Goal: Find specific page/section: Find specific page/section

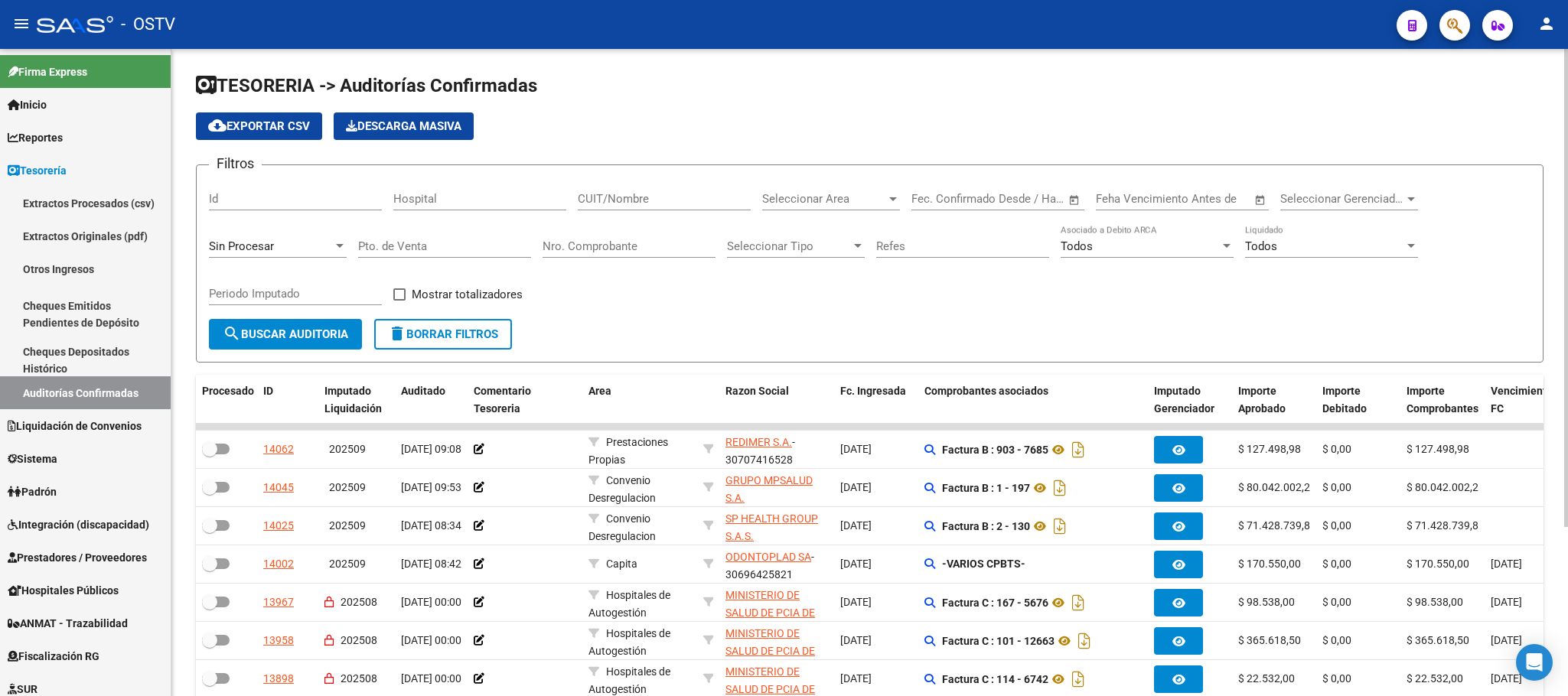
click at [273, 337] on span "search Buscar Auditoria" at bounding box center [286, 334] width 126 height 14
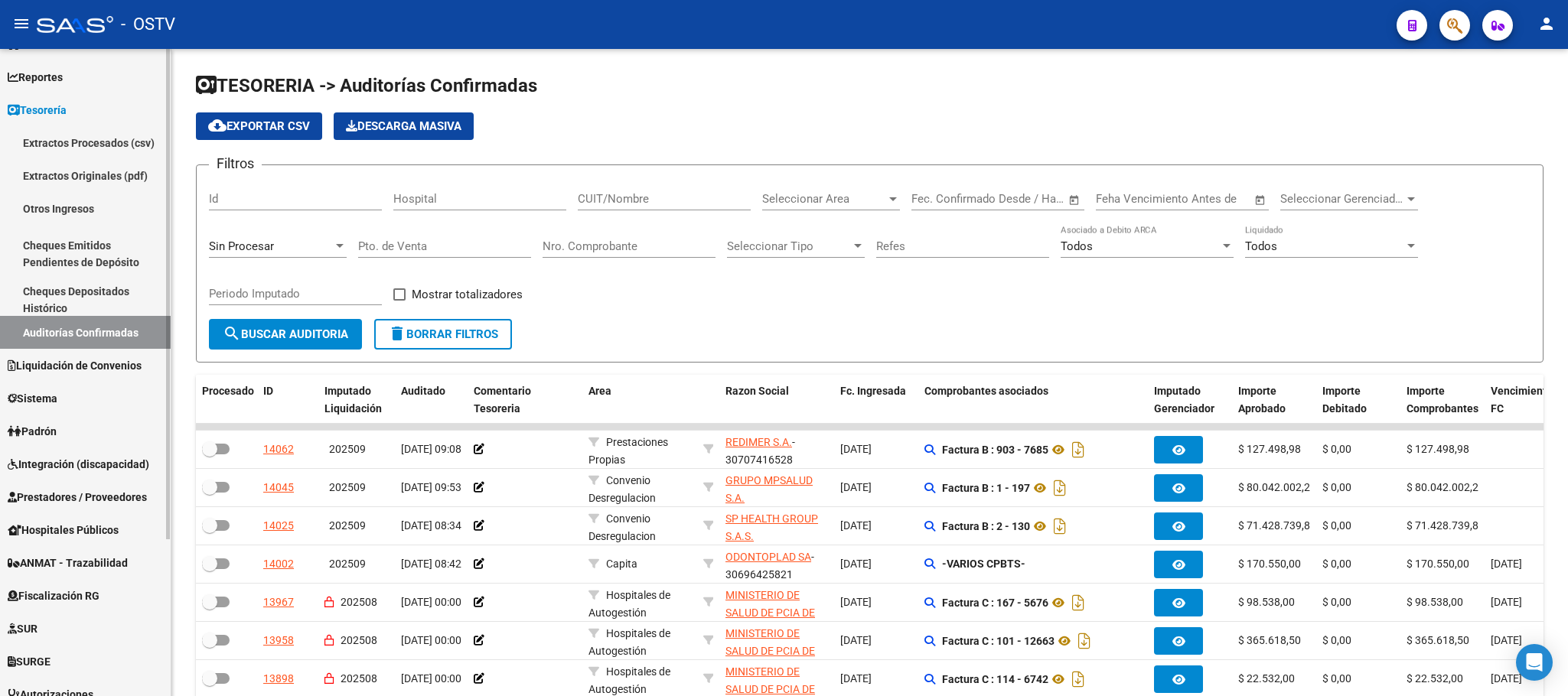
scroll to position [205, 0]
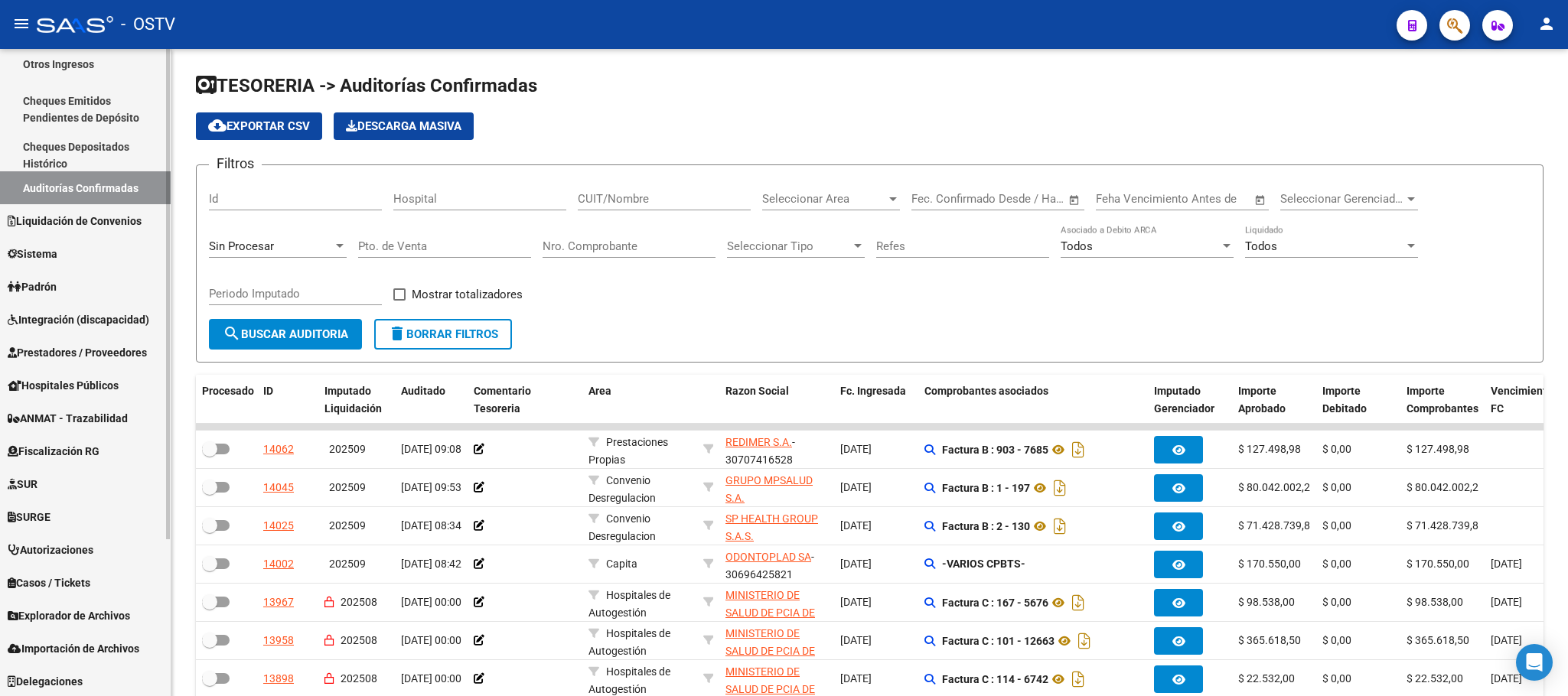
click at [79, 354] on span "Prestadores / Proveedores" at bounding box center [77, 352] width 139 height 17
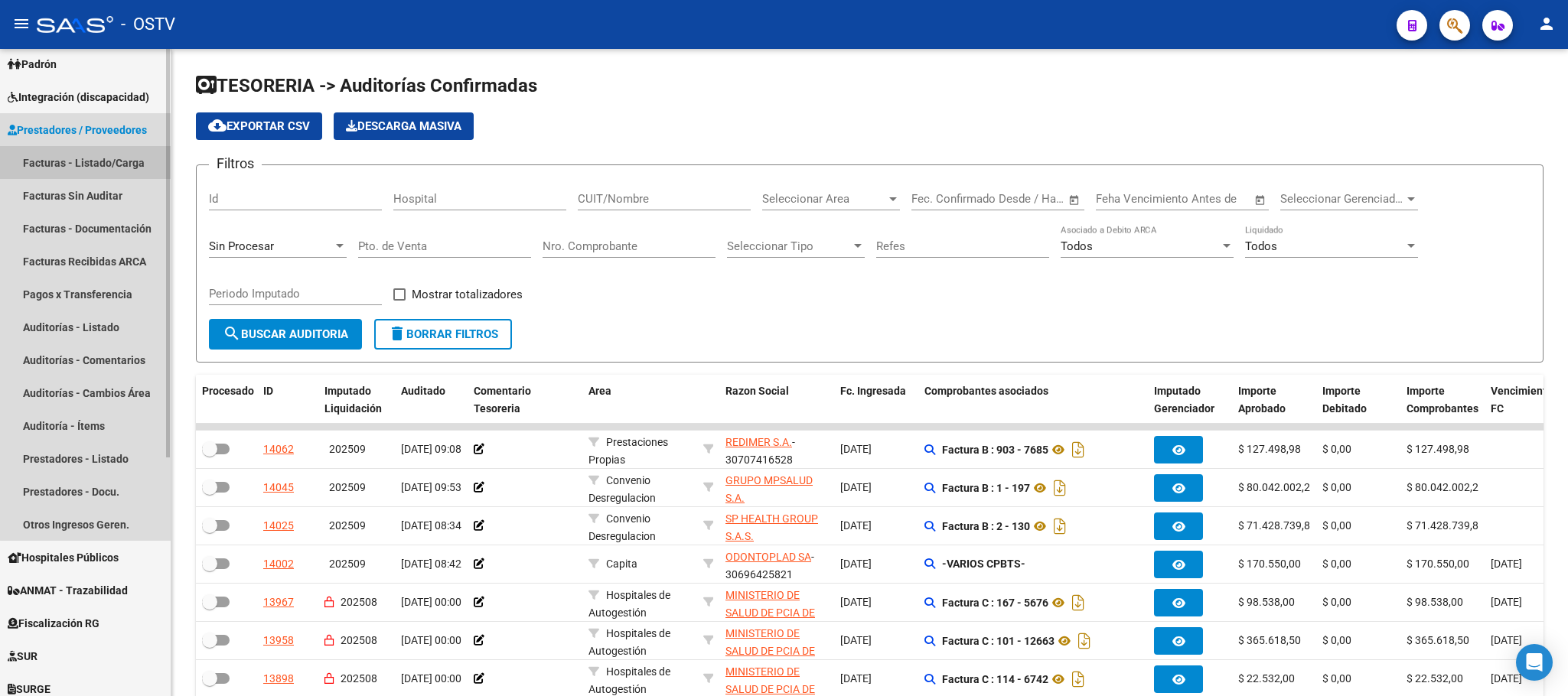
click at [104, 152] on link "Facturas - Listado/Carga" at bounding box center [85, 163] width 171 height 33
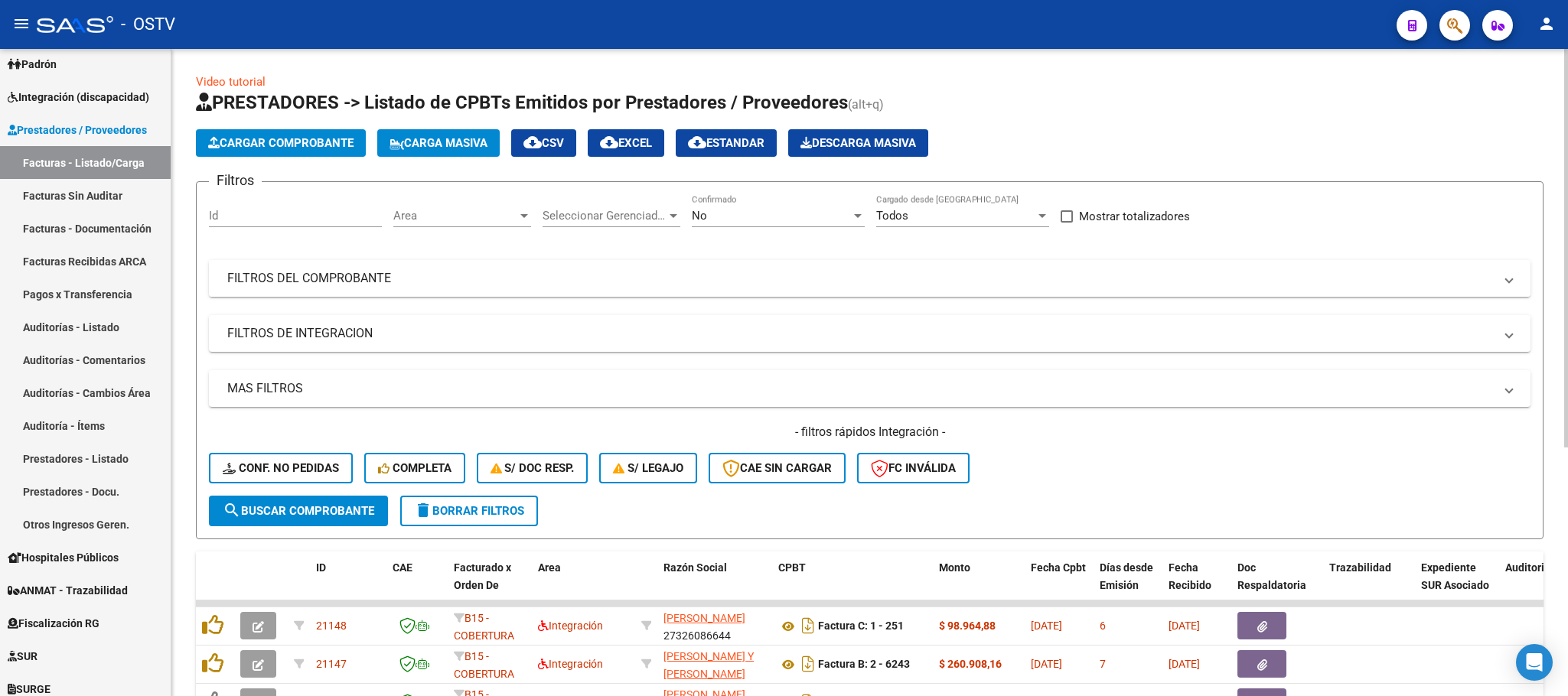
click at [761, 273] on mat-panel-title "FILTROS DEL COMPROBANTE" at bounding box center [860, 278] width 1266 height 17
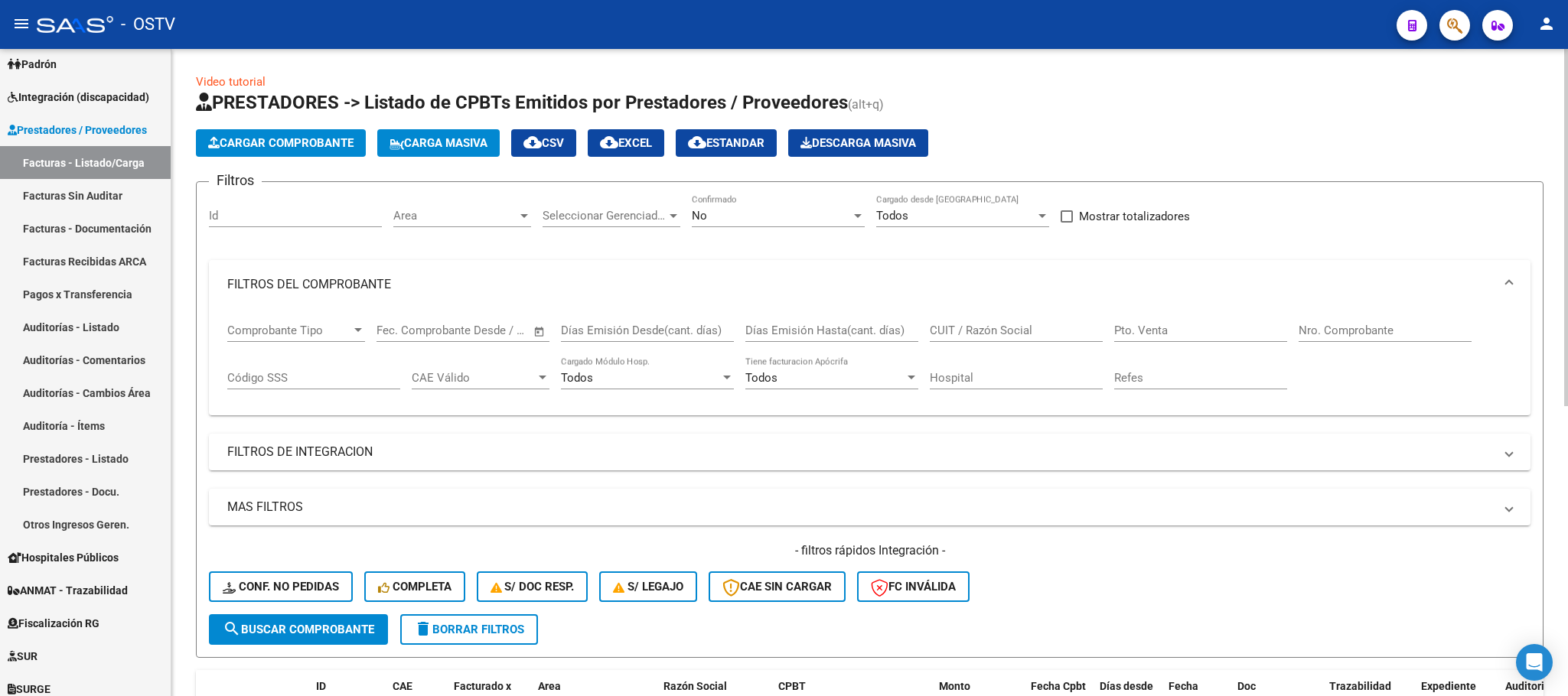
click at [1325, 333] on input "Nro. Comprobante" at bounding box center [1384, 330] width 173 height 14
type input "83498"
click at [322, 636] on span "search Buscar Comprobante" at bounding box center [299, 629] width 151 height 14
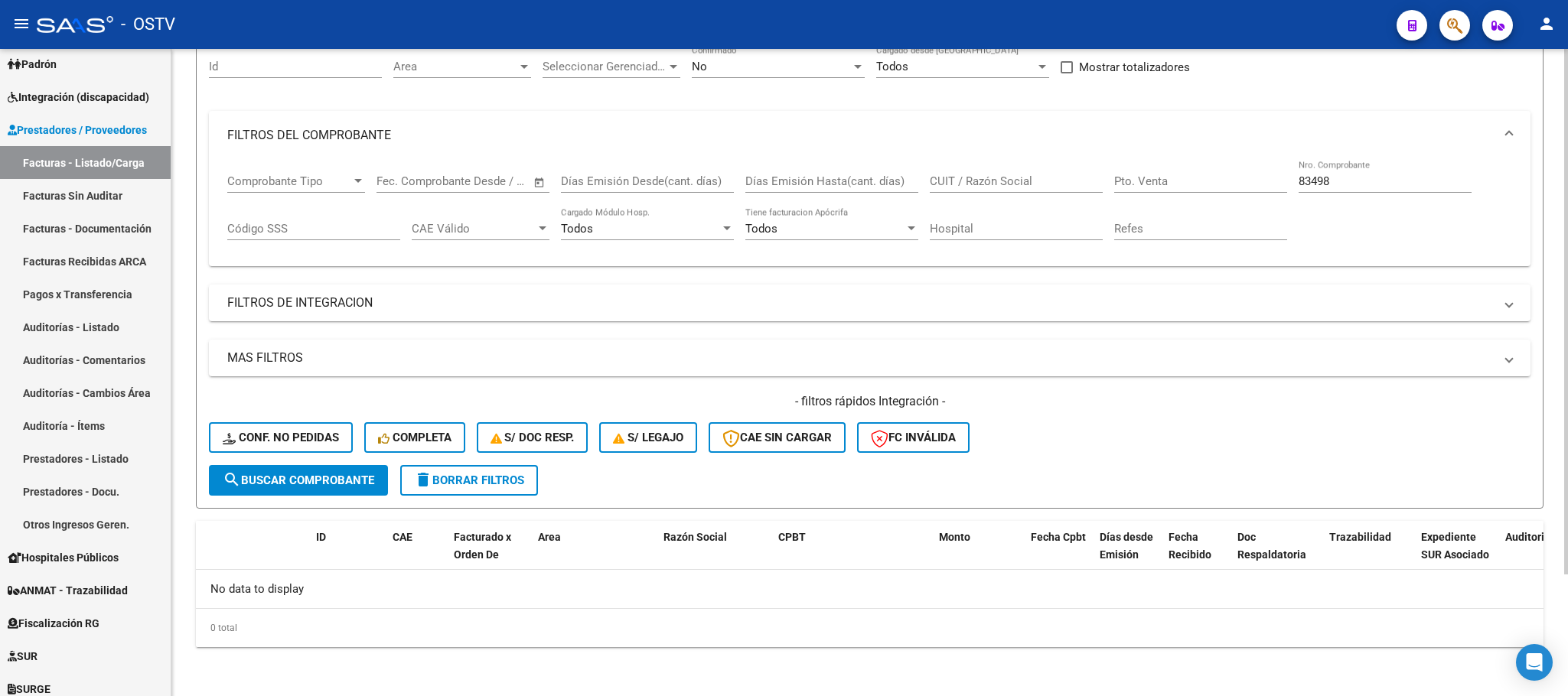
scroll to position [35, 0]
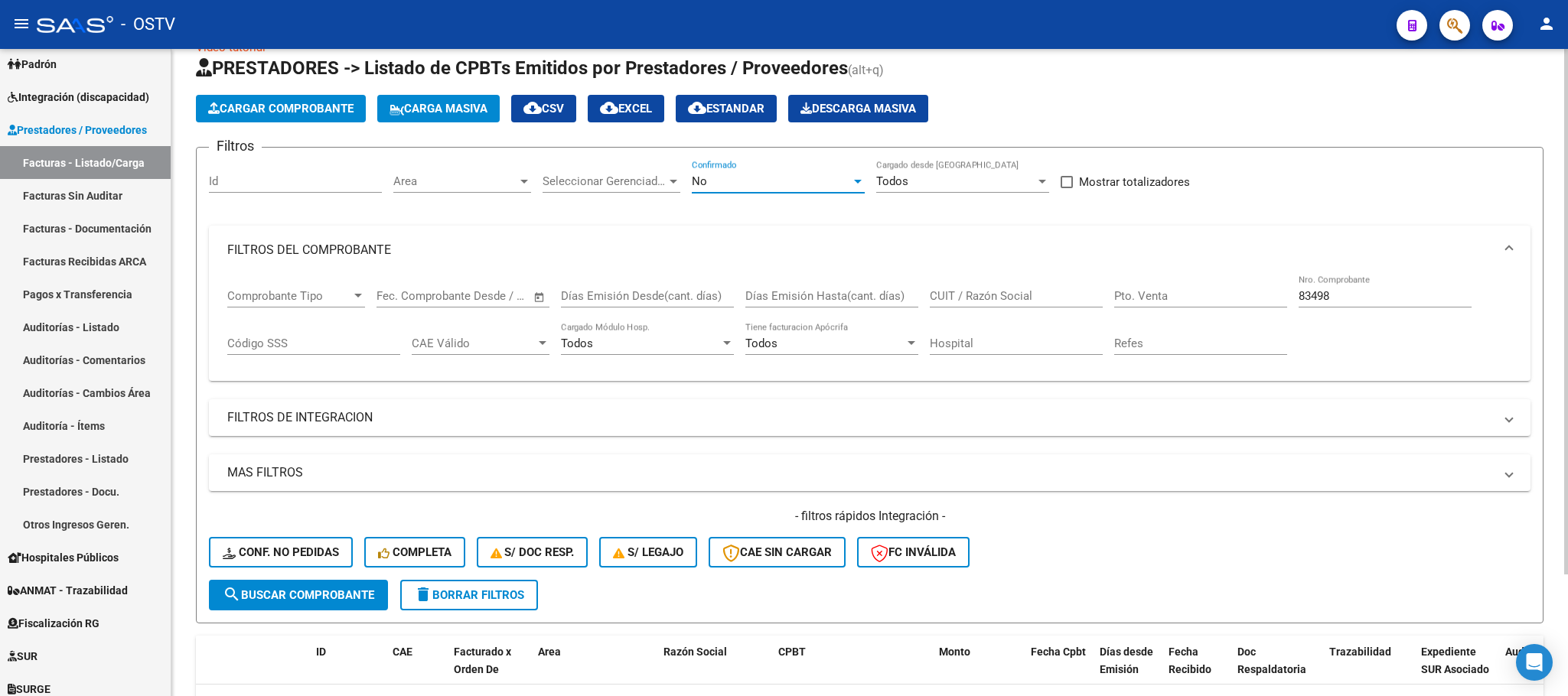
click at [737, 186] on div "No" at bounding box center [771, 181] width 159 height 14
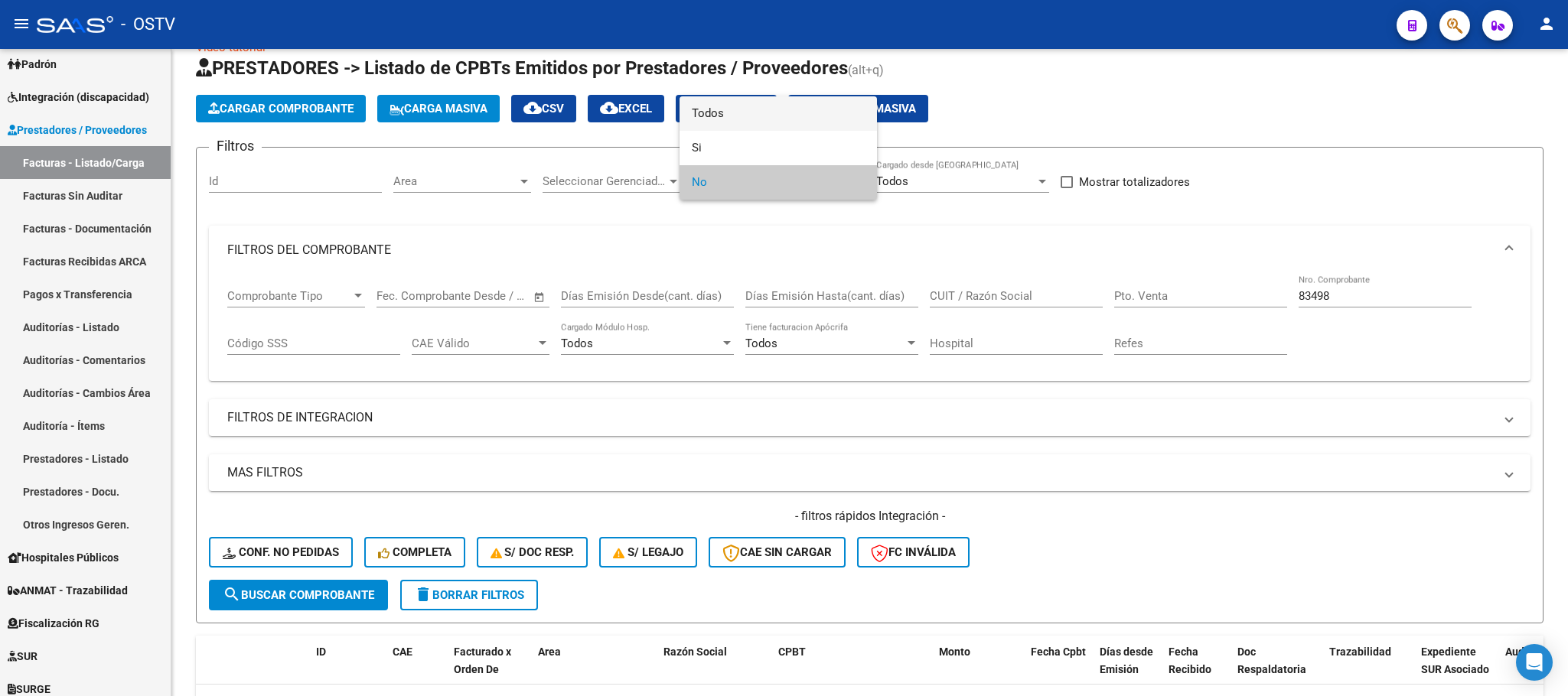
click at [712, 109] on span "Todos" at bounding box center [778, 113] width 173 height 35
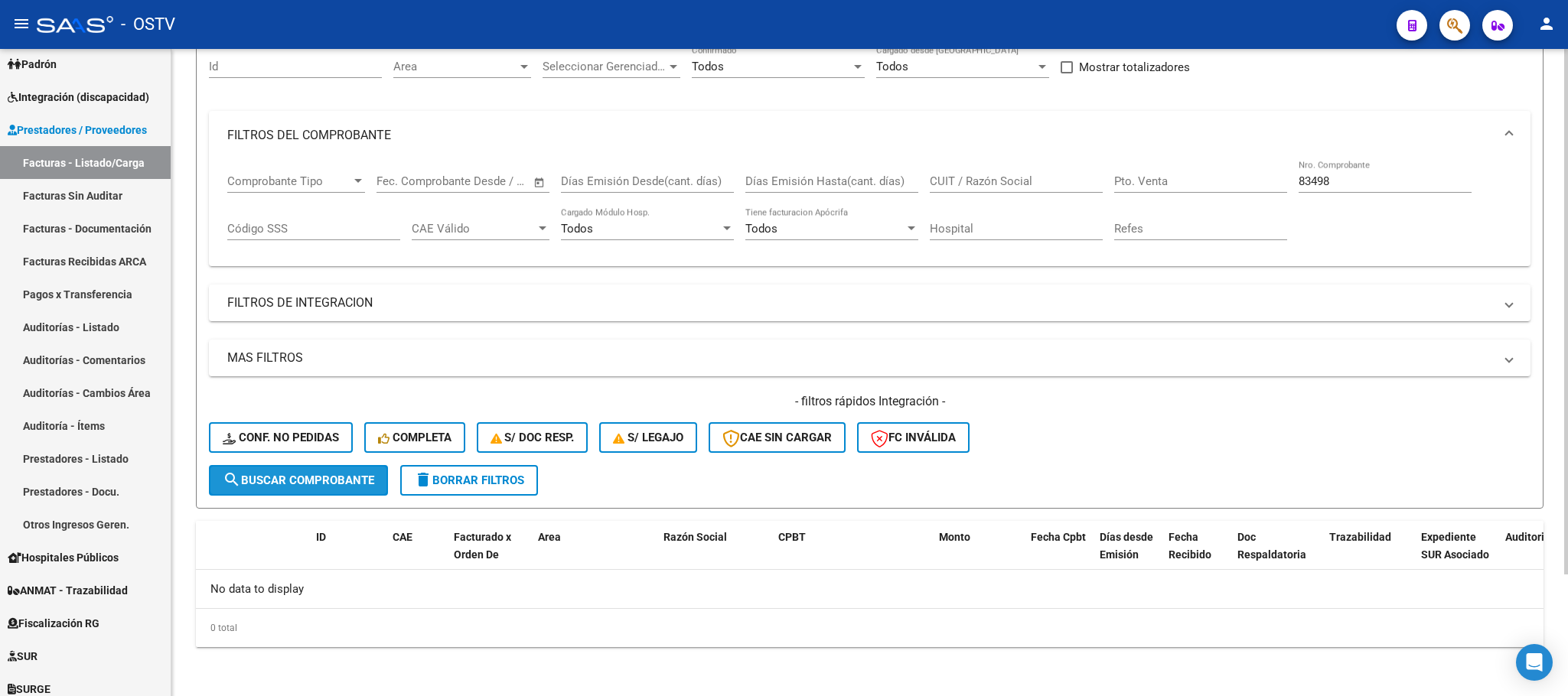
click at [269, 484] on span "search Buscar Comprobante" at bounding box center [299, 480] width 151 height 14
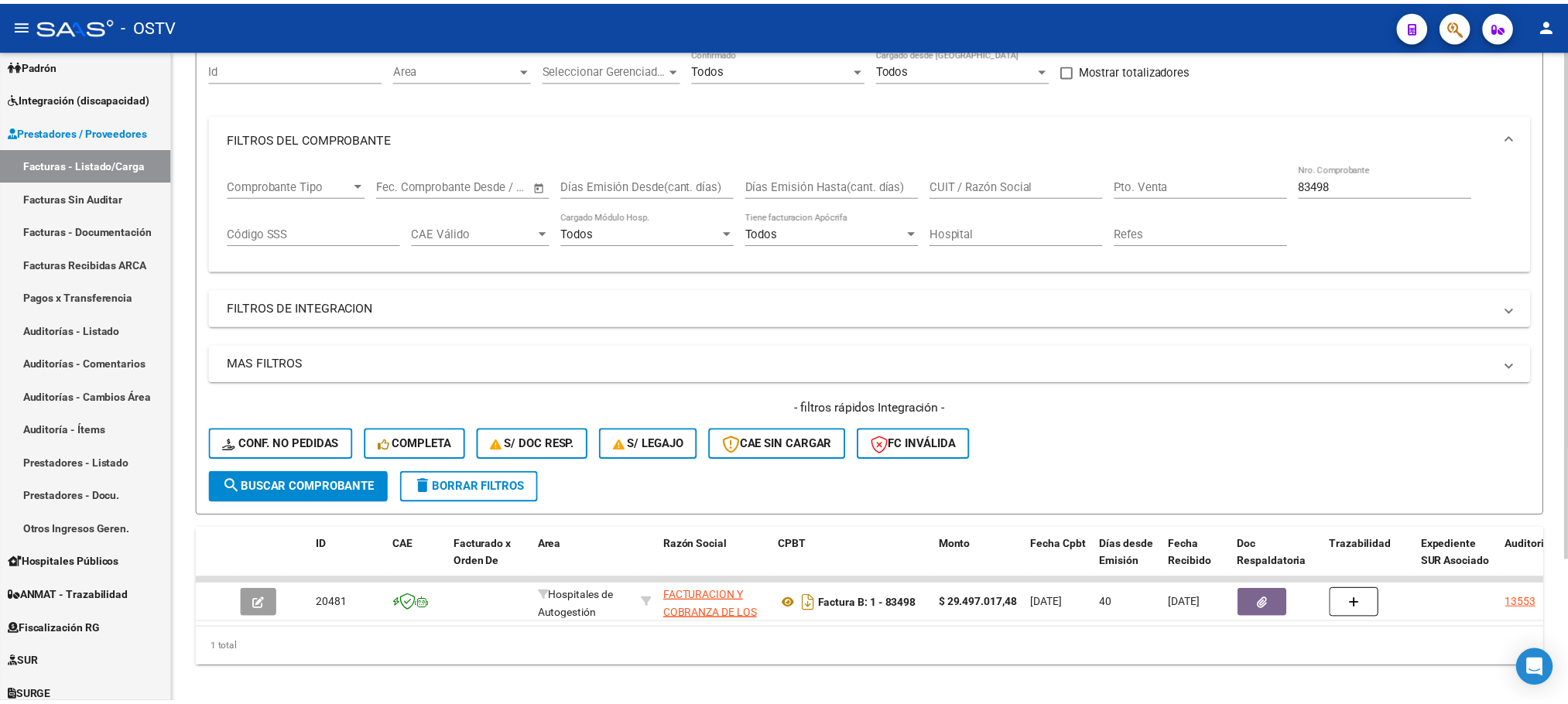
scroll to position [181, 0]
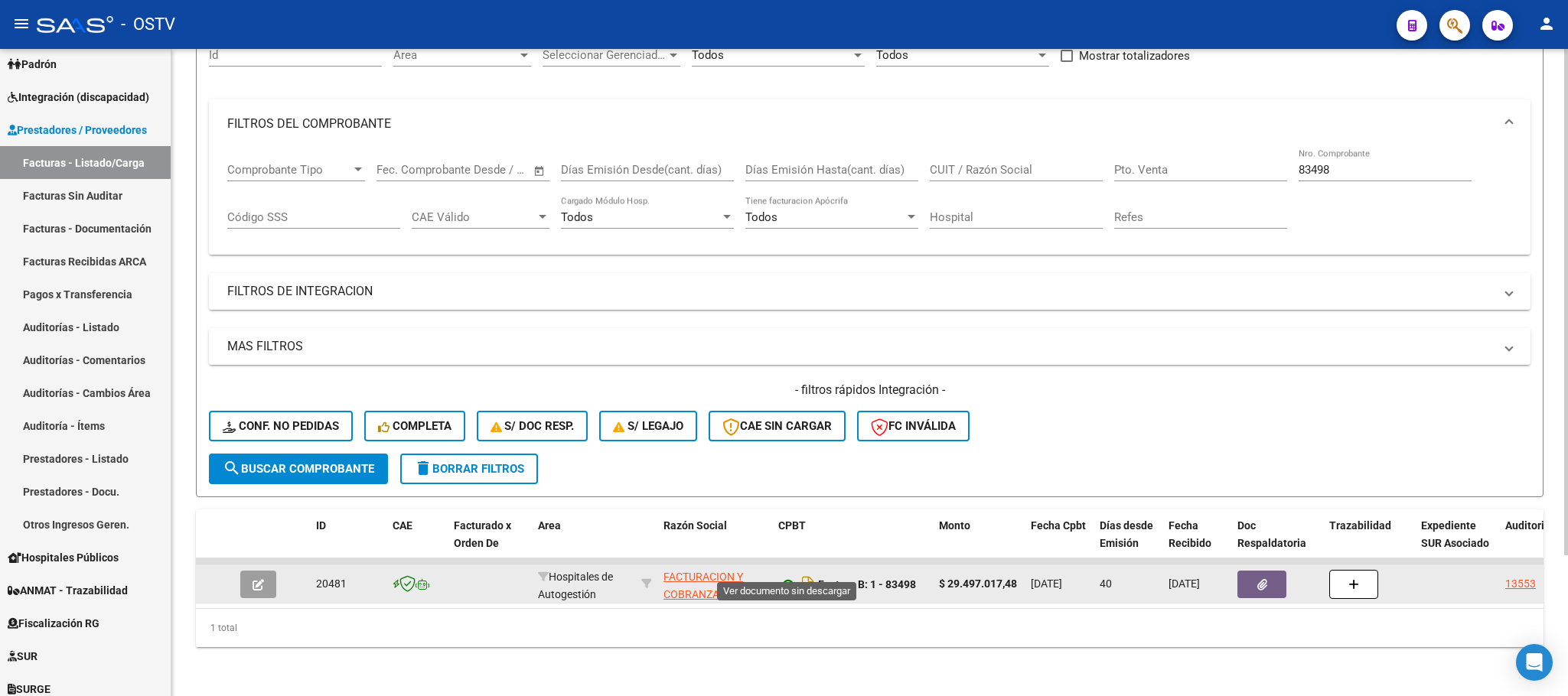
click at [785, 575] on icon at bounding box center [788, 584] width 20 height 19
click at [256, 579] on icon "button" at bounding box center [258, 585] width 11 height 11
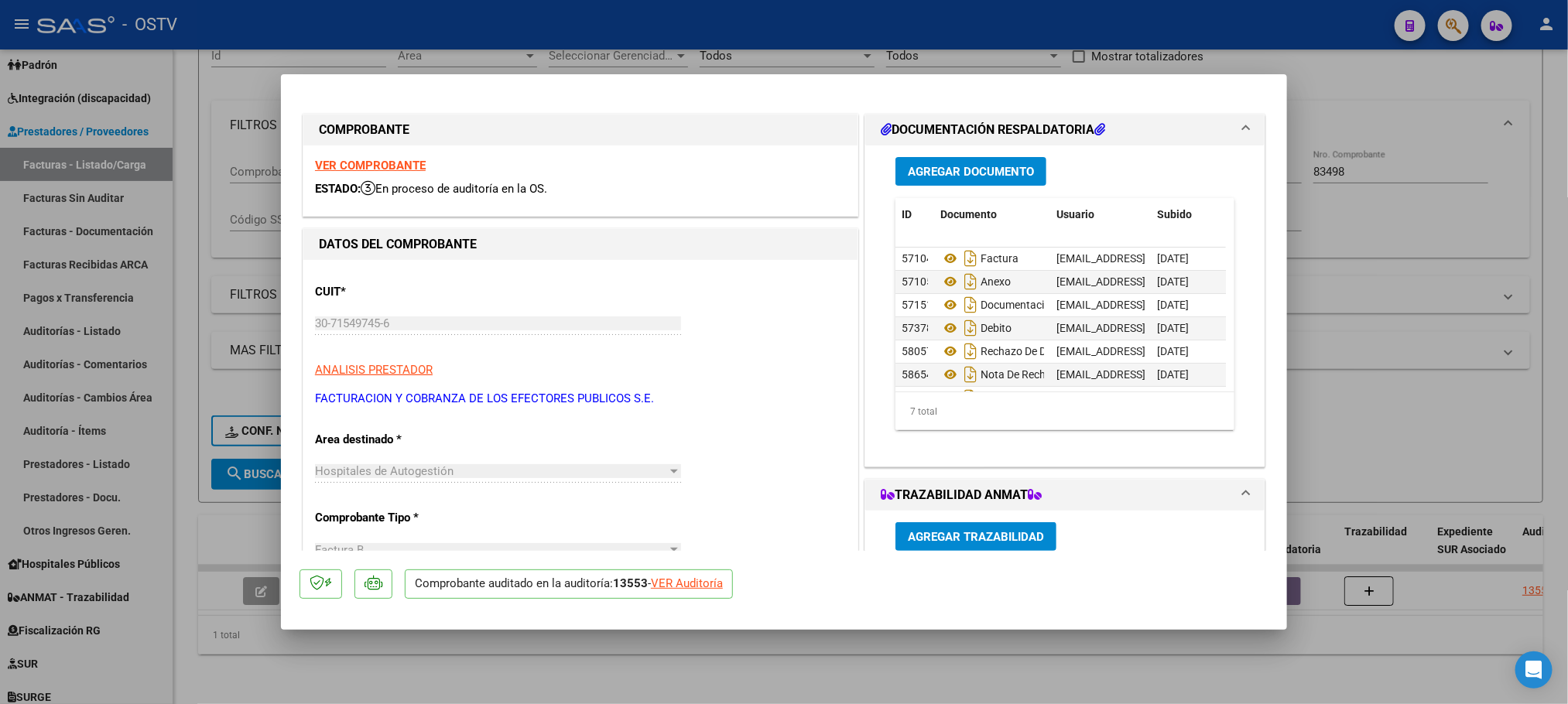
scroll to position [40, 0]
click at [692, 579] on div "VER Auditoría" at bounding box center [687, 584] width 72 height 18
type input "$ 0,00"
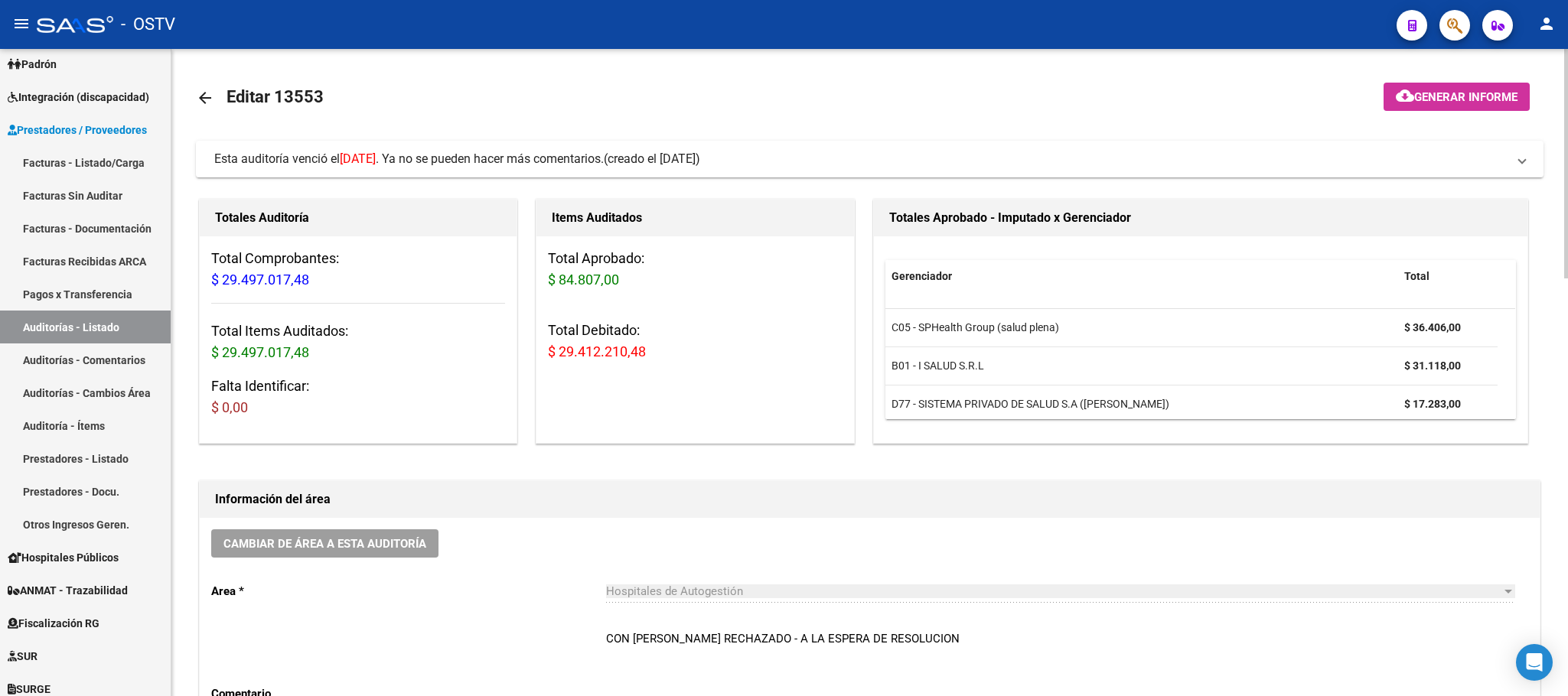
click at [1446, 90] on span "Generar informe" at bounding box center [1466, 97] width 103 height 14
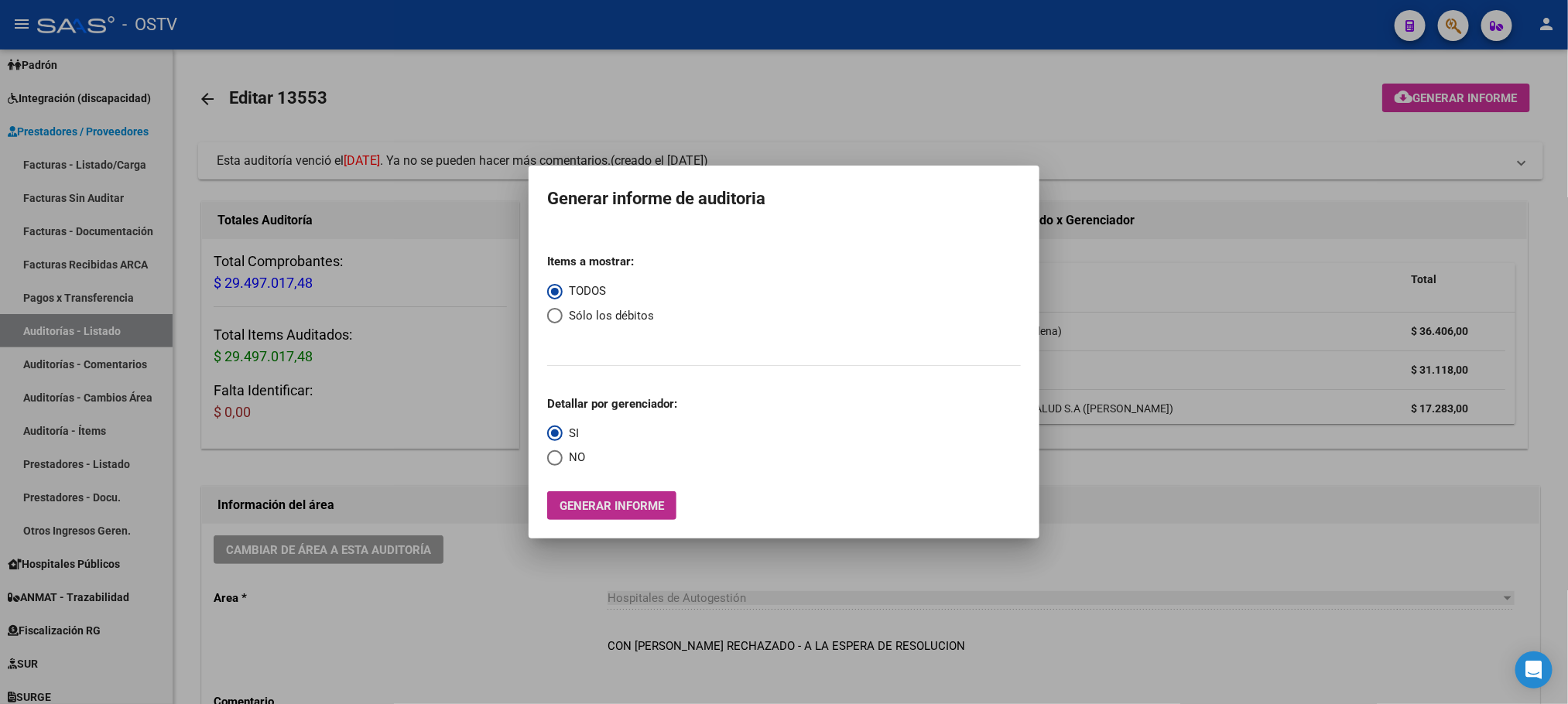
click at [628, 509] on span "Generar informe" at bounding box center [611, 505] width 104 height 14
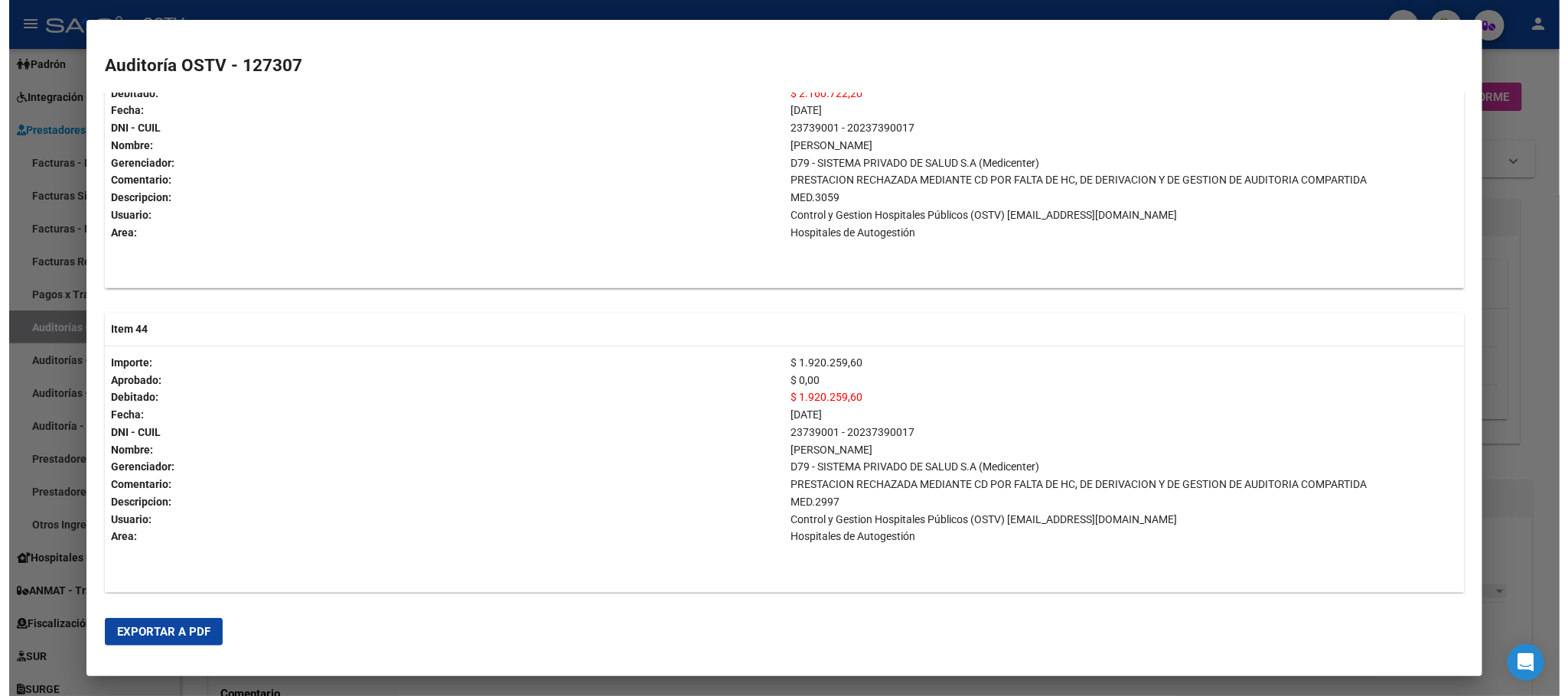
scroll to position [13195, 0]
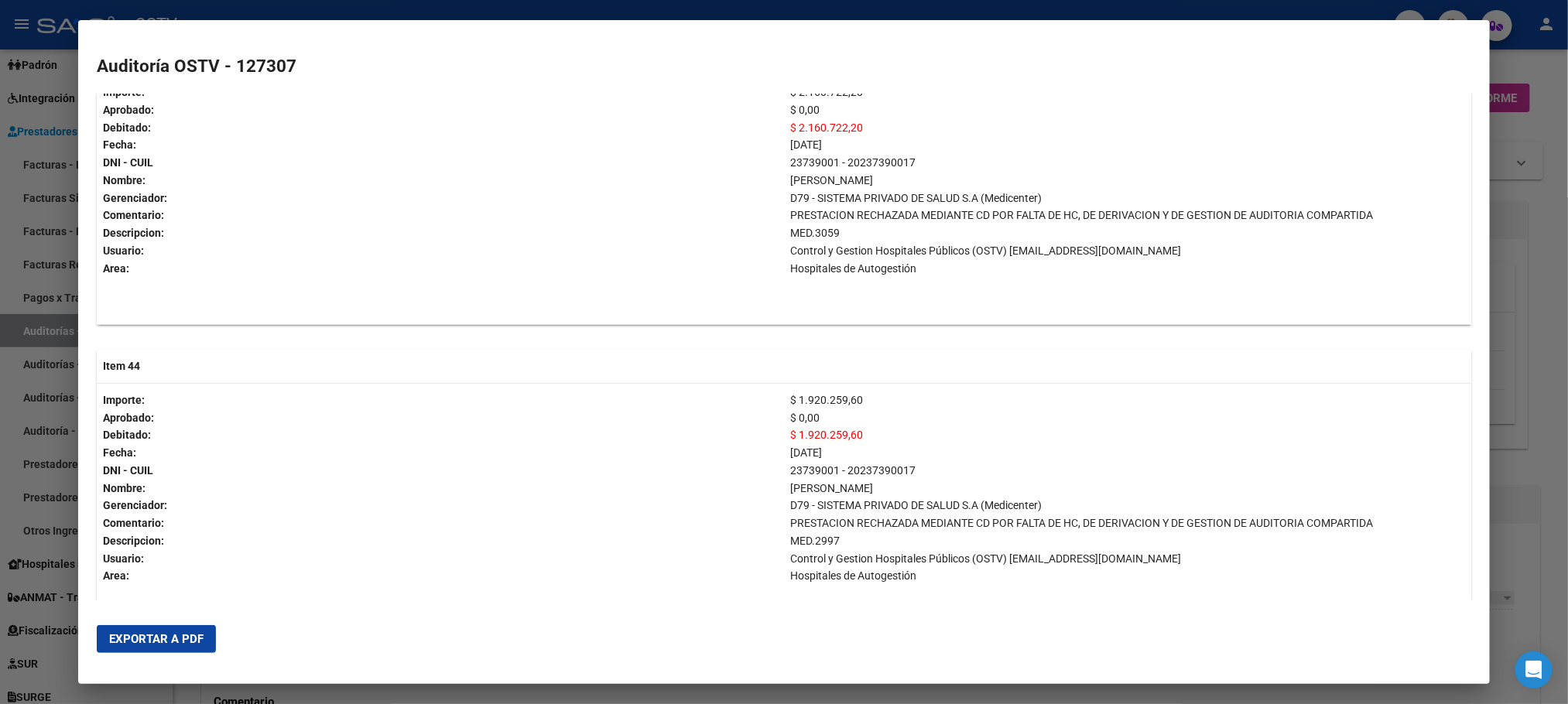
click at [1529, 155] on div at bounding box center [784, 352] width 1568 height 704
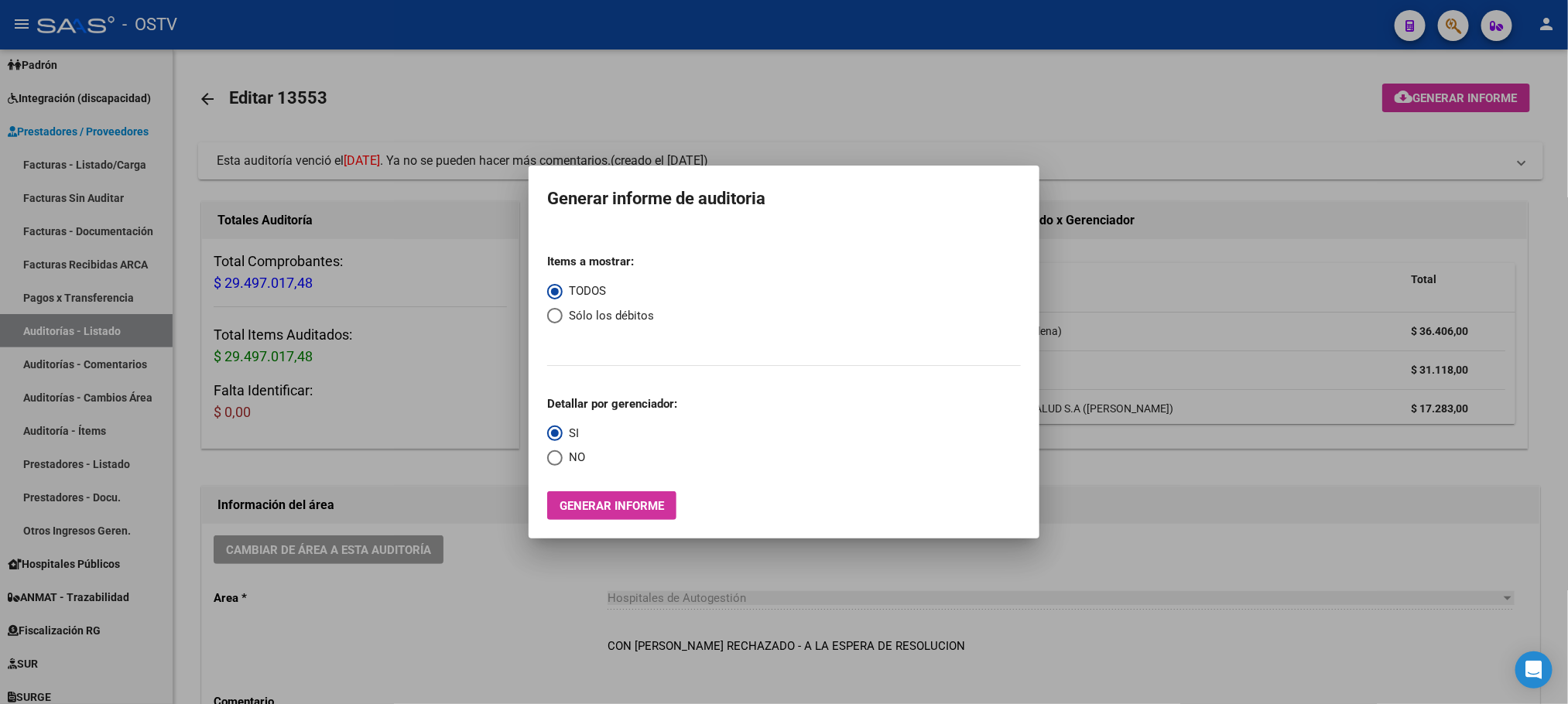
click at [1090, 189] on div at bounding box center [784, 352] width 1568 height 704
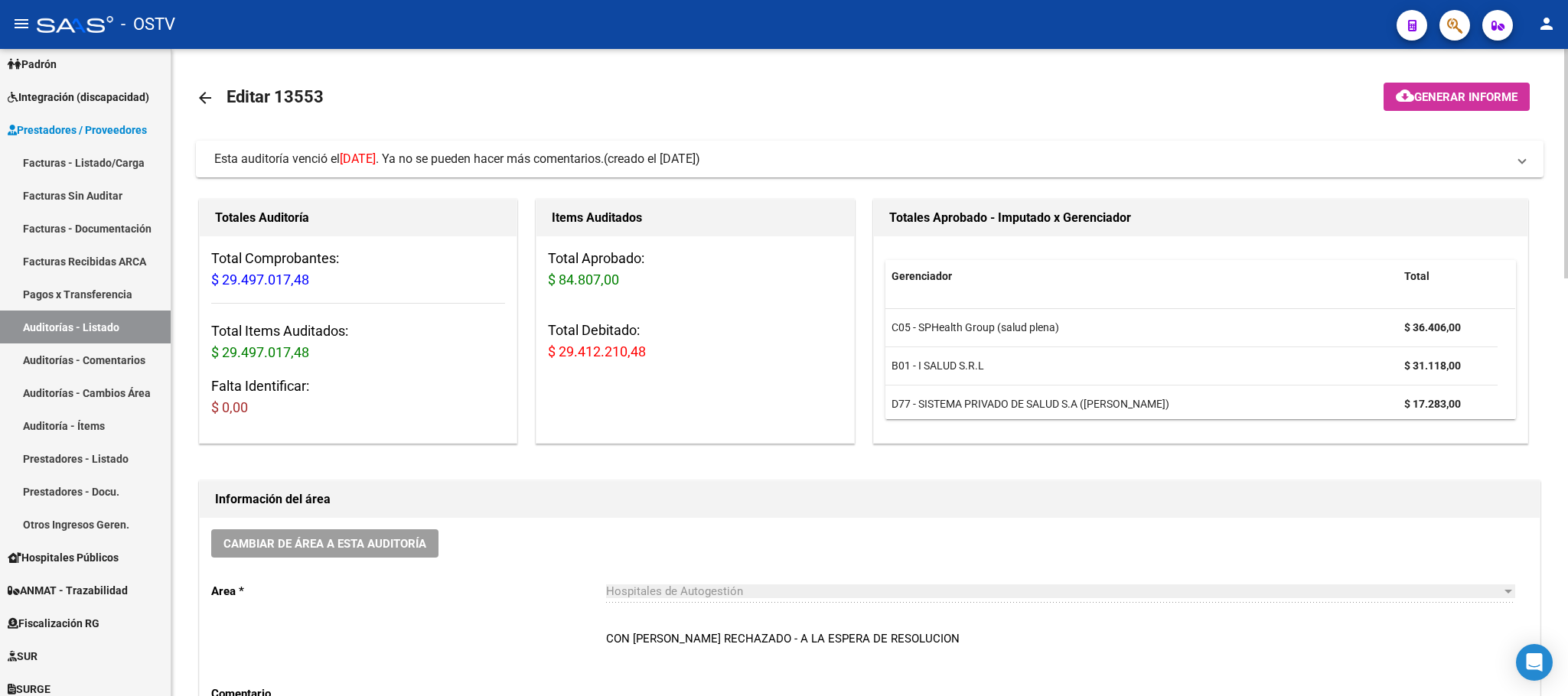
click at [197, 94] on mat-icon "arrow_back" at bounding box center [204, 97] width 19 height 19
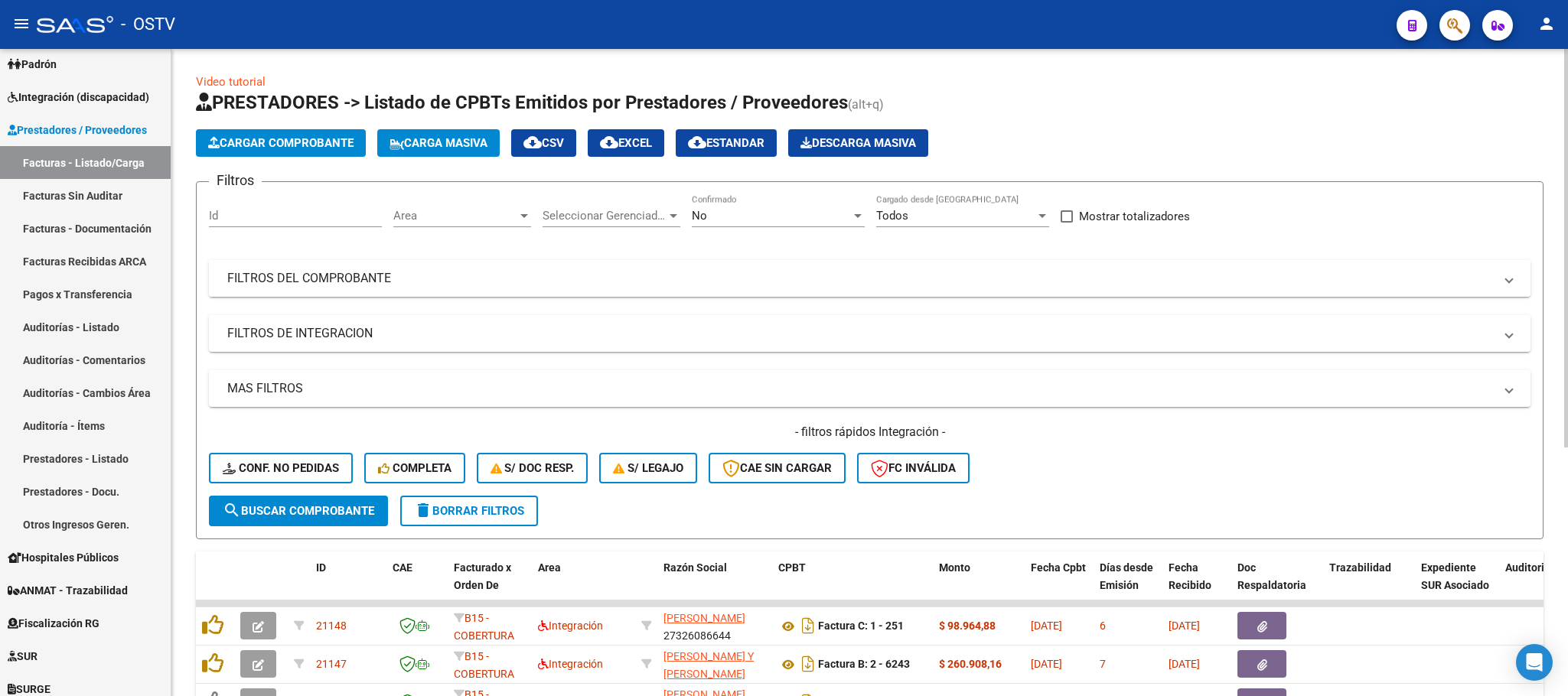
click at [1157, 260] on mat-expansion-panel-header "FILTROS DEL COMPROBANTE" at bounding box center [870, 278] width 1322 height 37
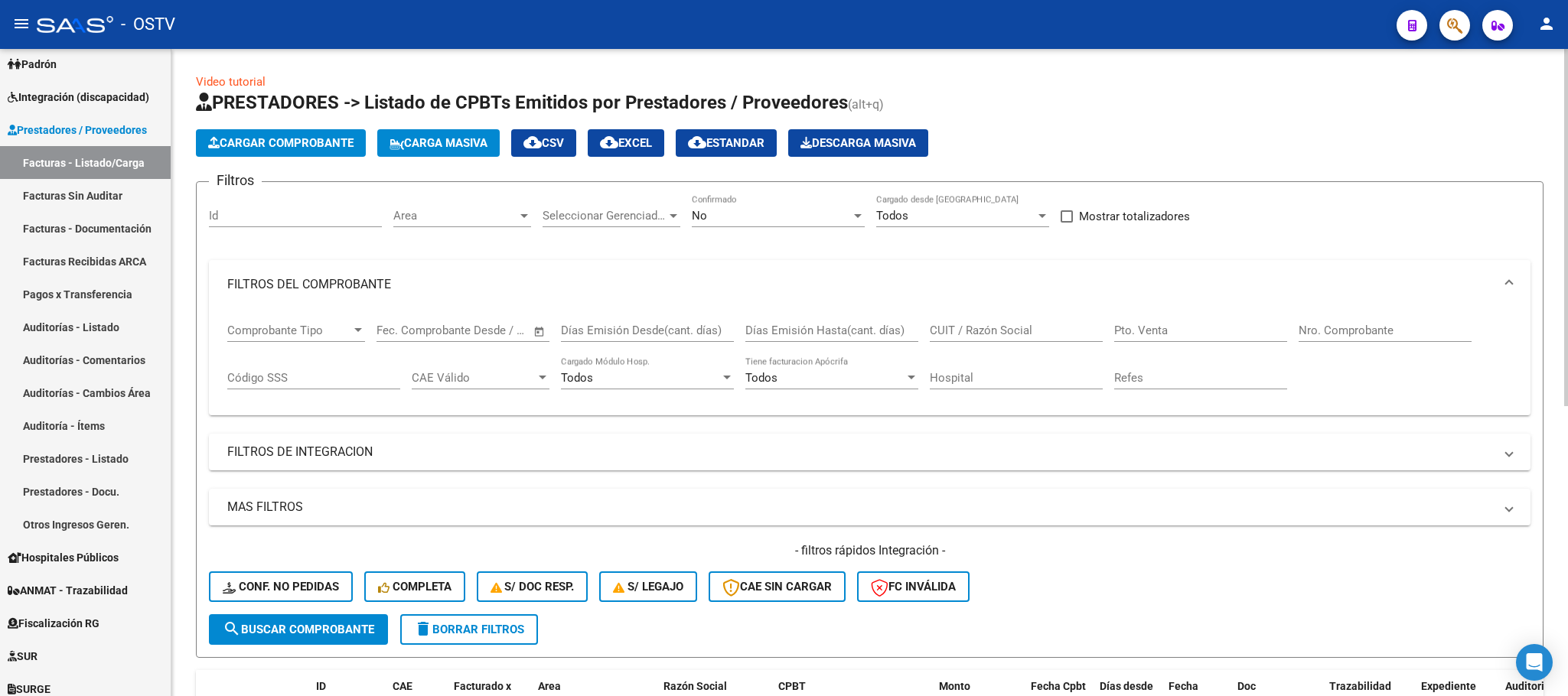
click at [1302, 329] on input "Nro. Comprobante" at bounding box center [1384, 330] width 173 height 14
type input "84302"
click at [798, 207] on div "No Confirmado" at bounding box center [778, 210] width 173 height 33
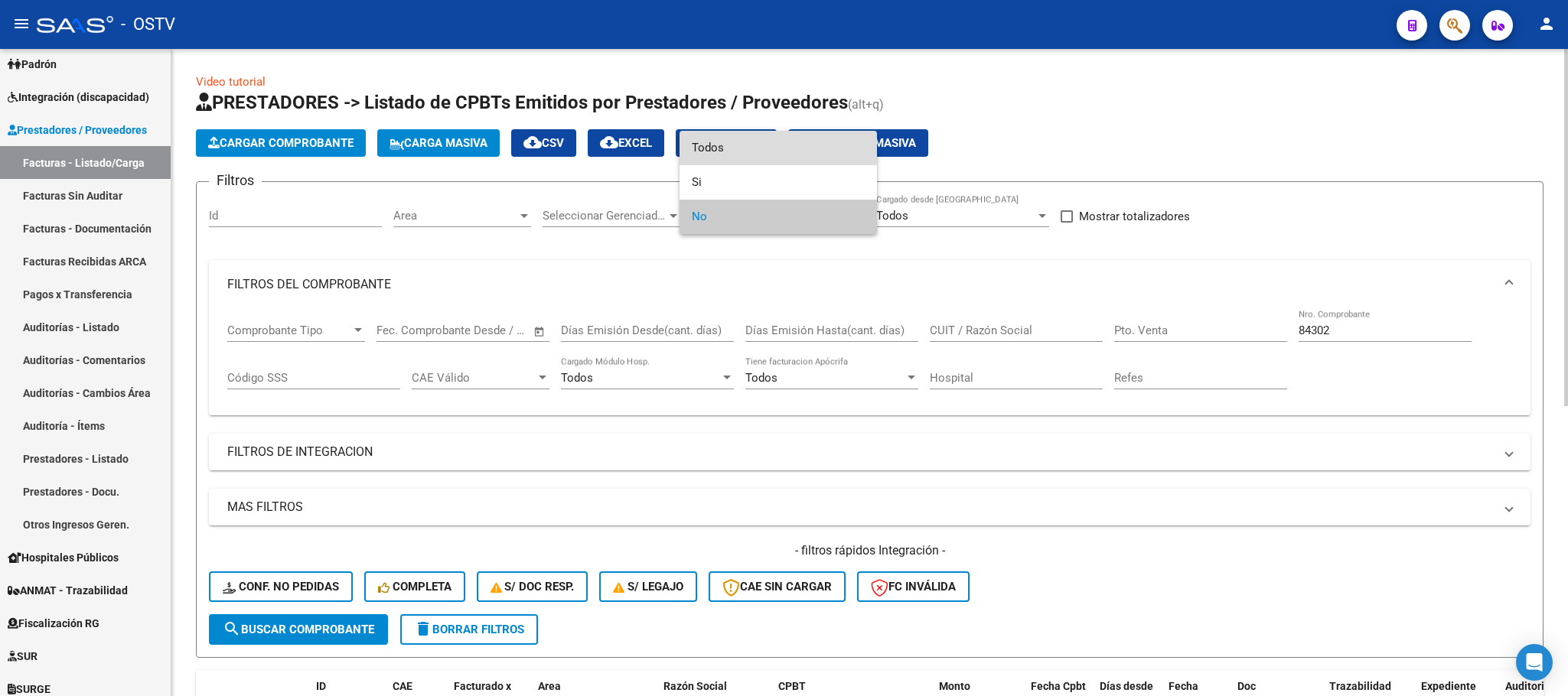
drag, startPoint x: 705, startPoint y: 143, endPoint x: 658, endPoint y: 194, distance: 69.4
click at [705, 141] on span "Todos" at bounding box center [778, 148] width 173 height 35
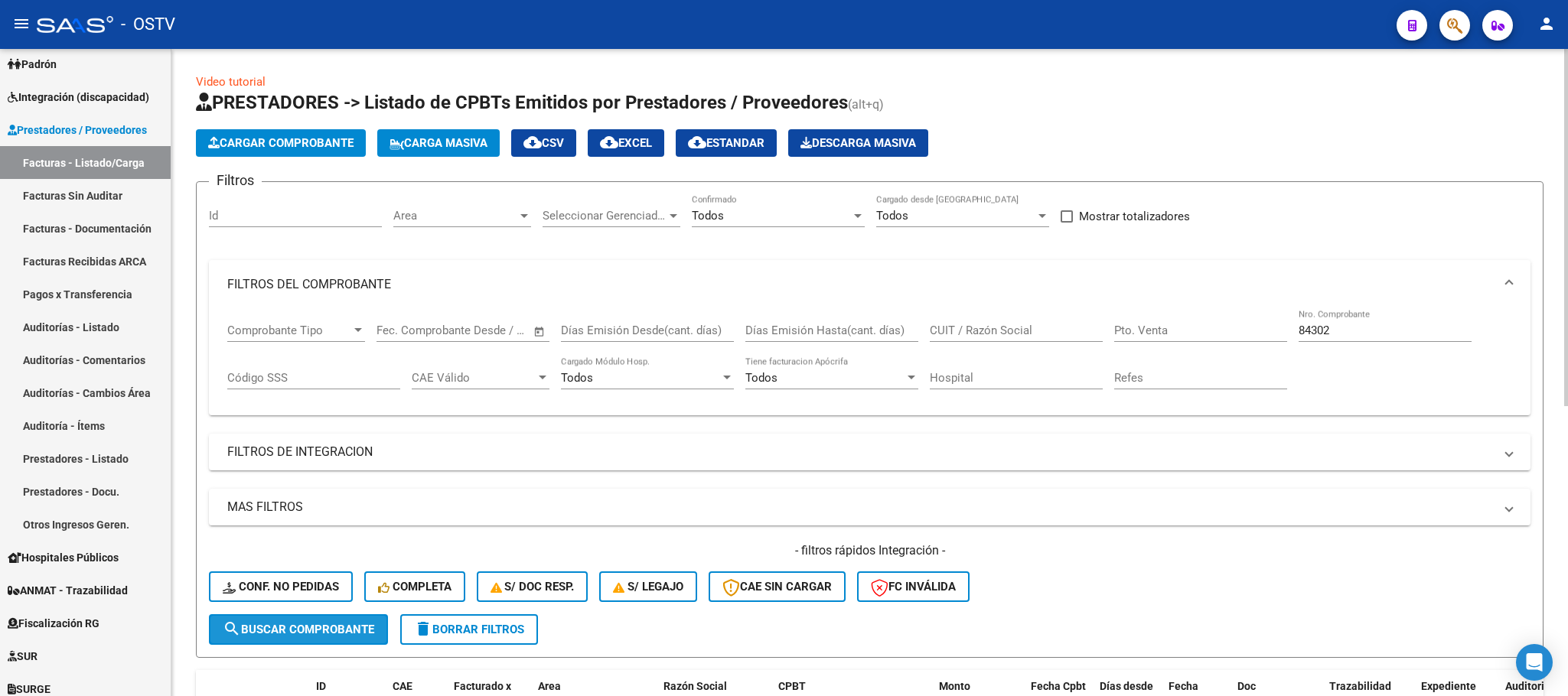
click at [290, 632] on span "search Buscar Comprobante" at bounding box center [299, 629] width 151 height 14
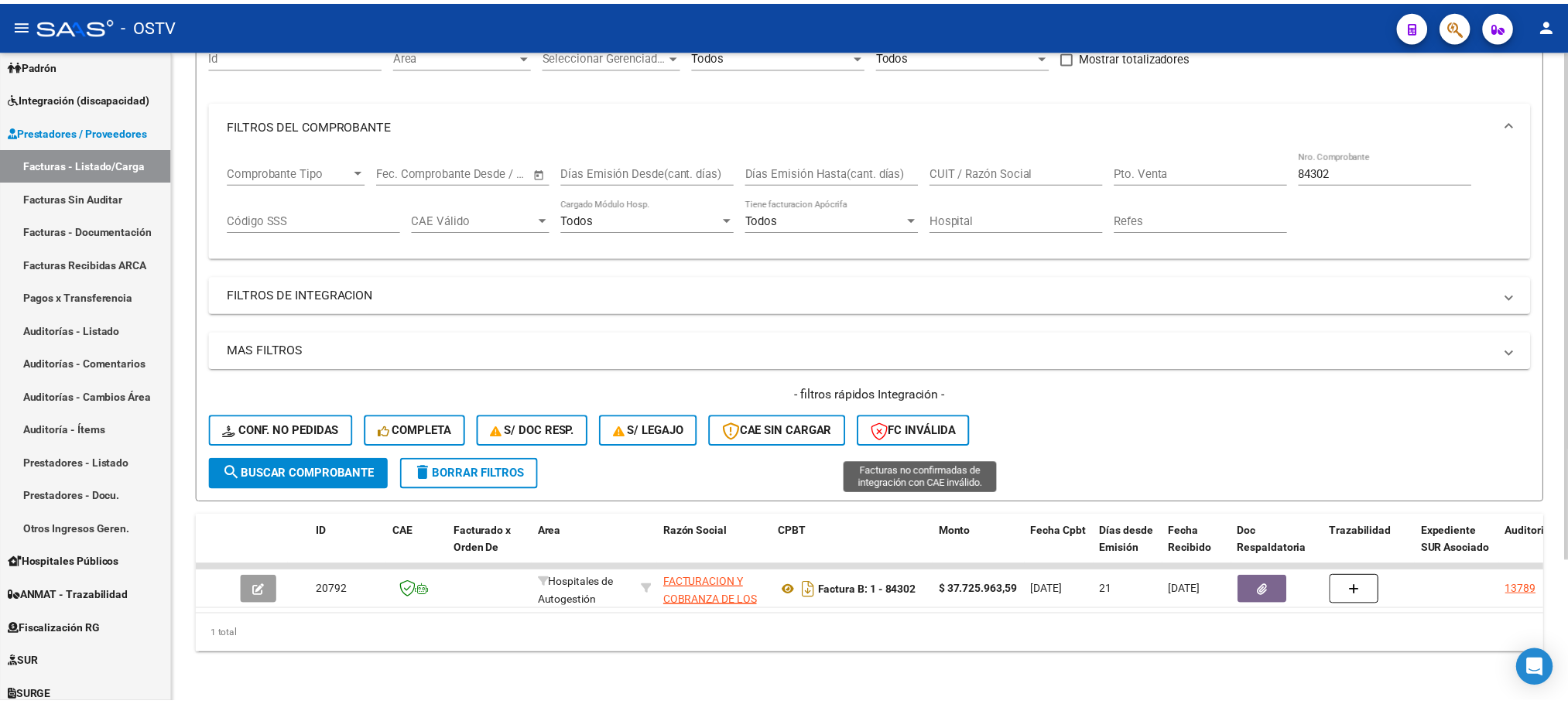
scroll to position [181, 0]
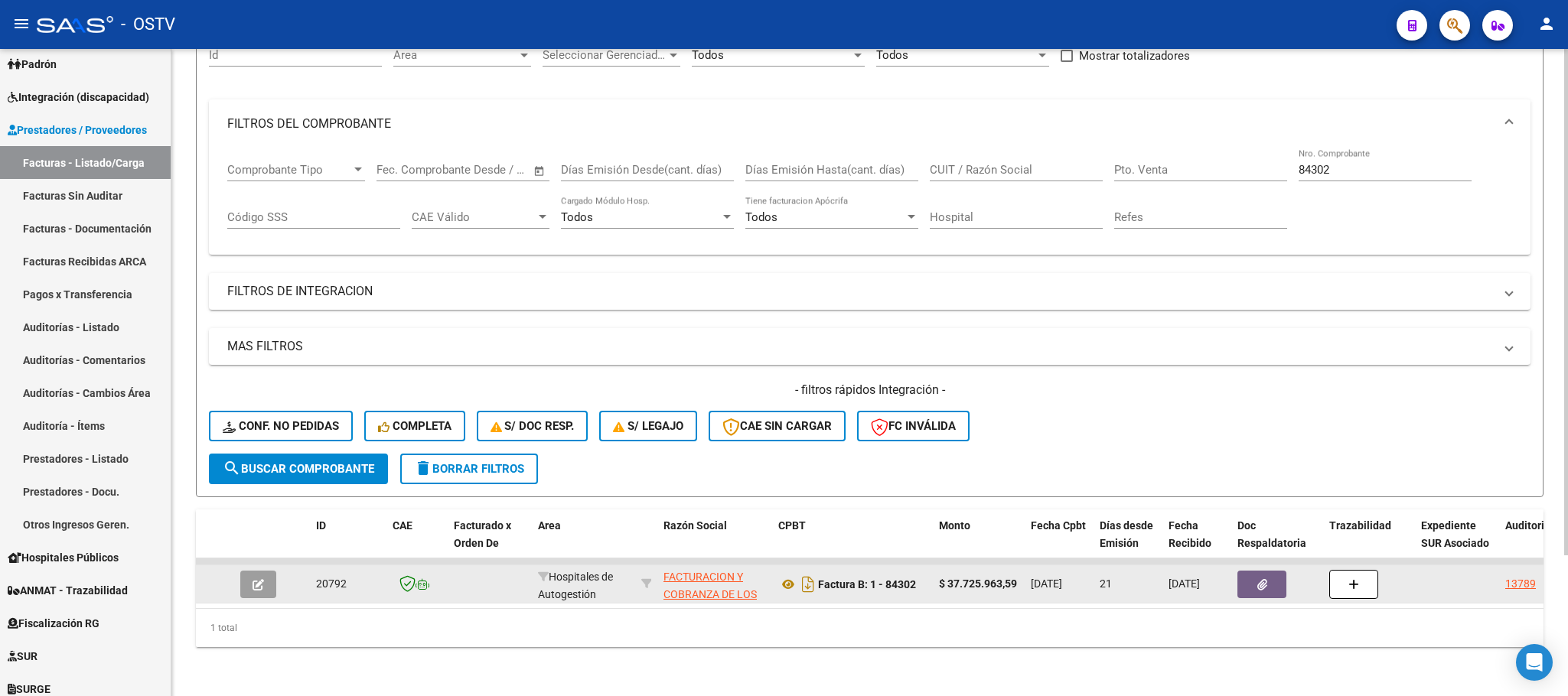
click at [249, 570] on button "button" at bounding box center [258, 584] width 36 height 27
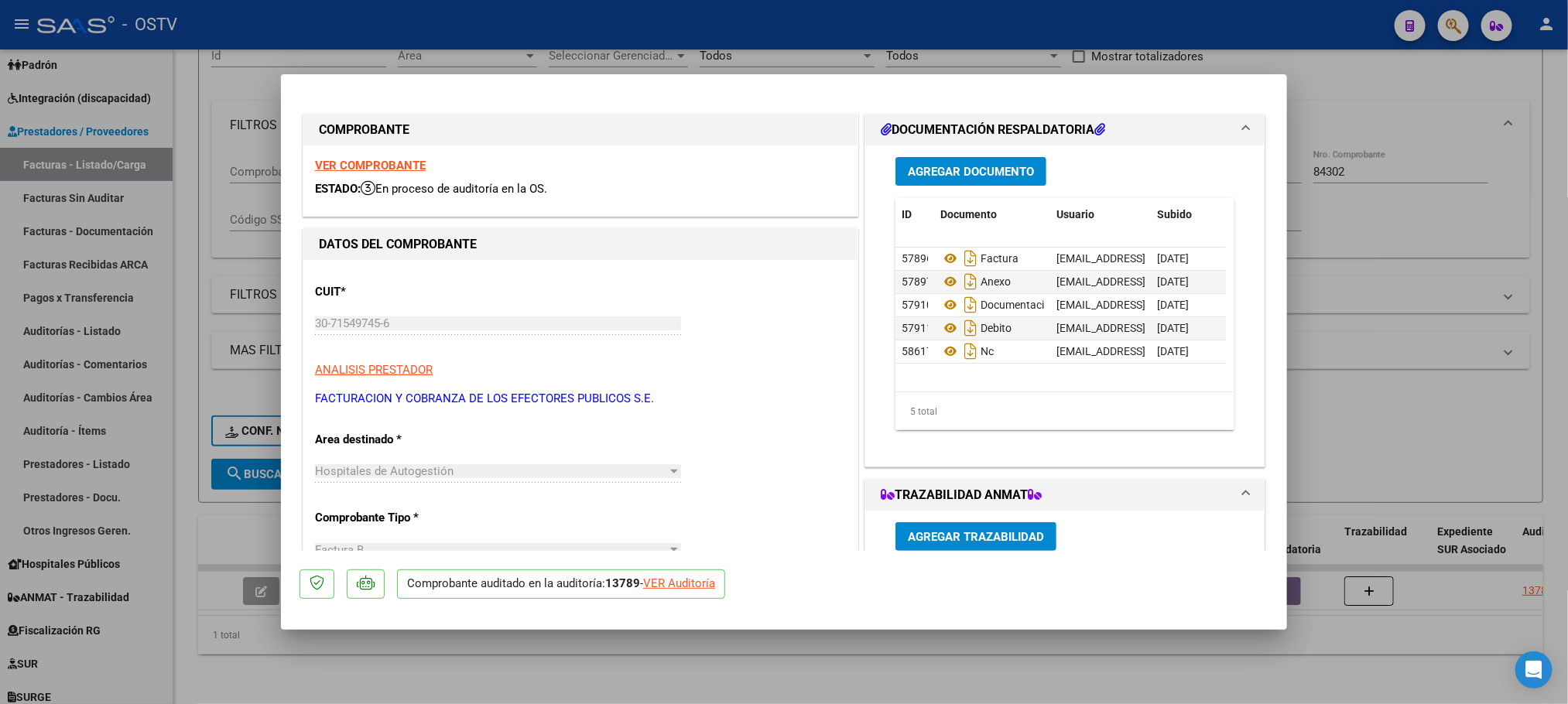
click at [664, 580] on div "VER Auditoría" at bounding box center [679, 584] width 72 height 18
type input "$ 0,00"
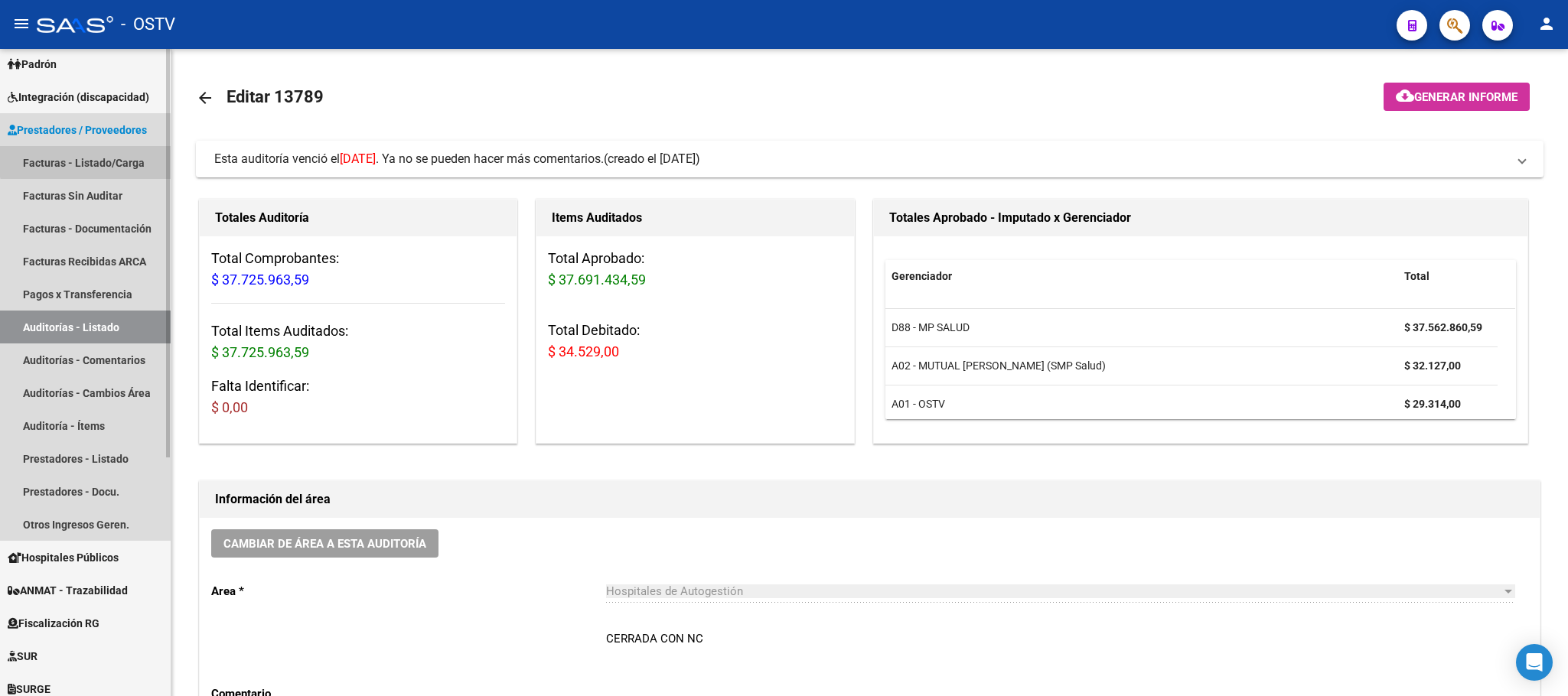
click at [94, 156] on link "Facturas - Listado/Carga" at bounding box center [85, 163] width 171 height 33
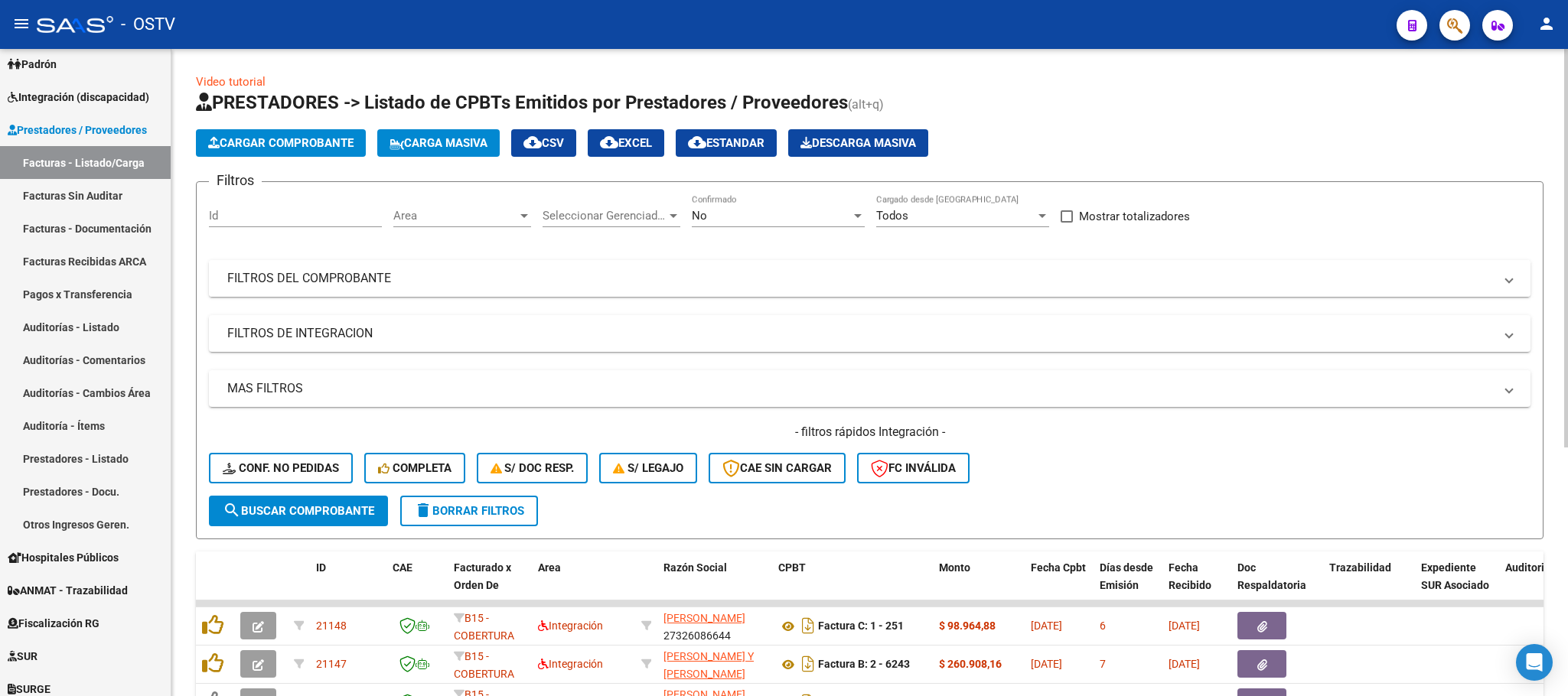
click at [1137, 285] on mat-panel-title "FILTROS DEL COMPROBANTE" at bounding box center [860, 278] width 1266 height 17
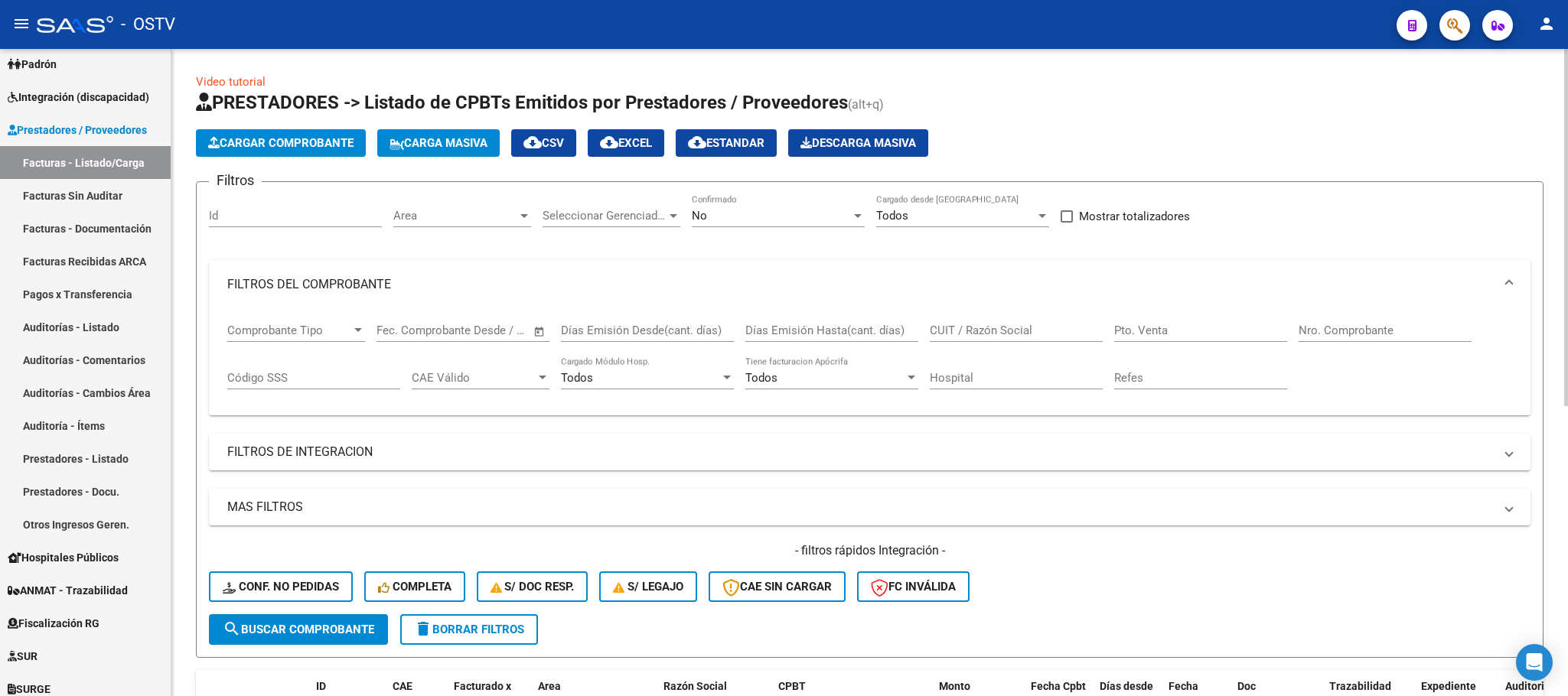
click at [1318, 318] on div "Nro. Comprobante" at bounding box center [1384, 325] width 173 height 33
type input "84502"
click at [744, 212] on div "No" at bounding box center [771, 216] width 159 height 14
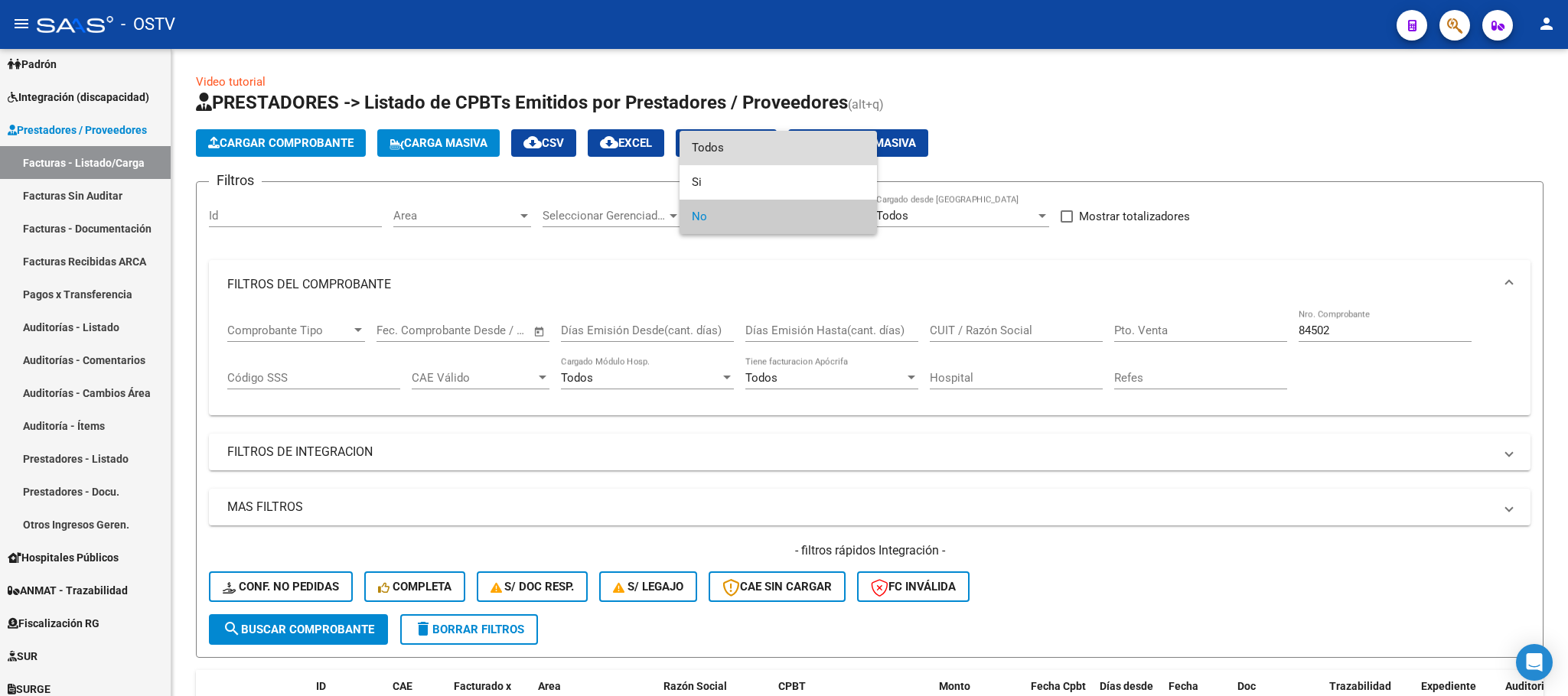
click at [707, 145] on span "Todos" at bounding box center [778, 148] width 173 height 35
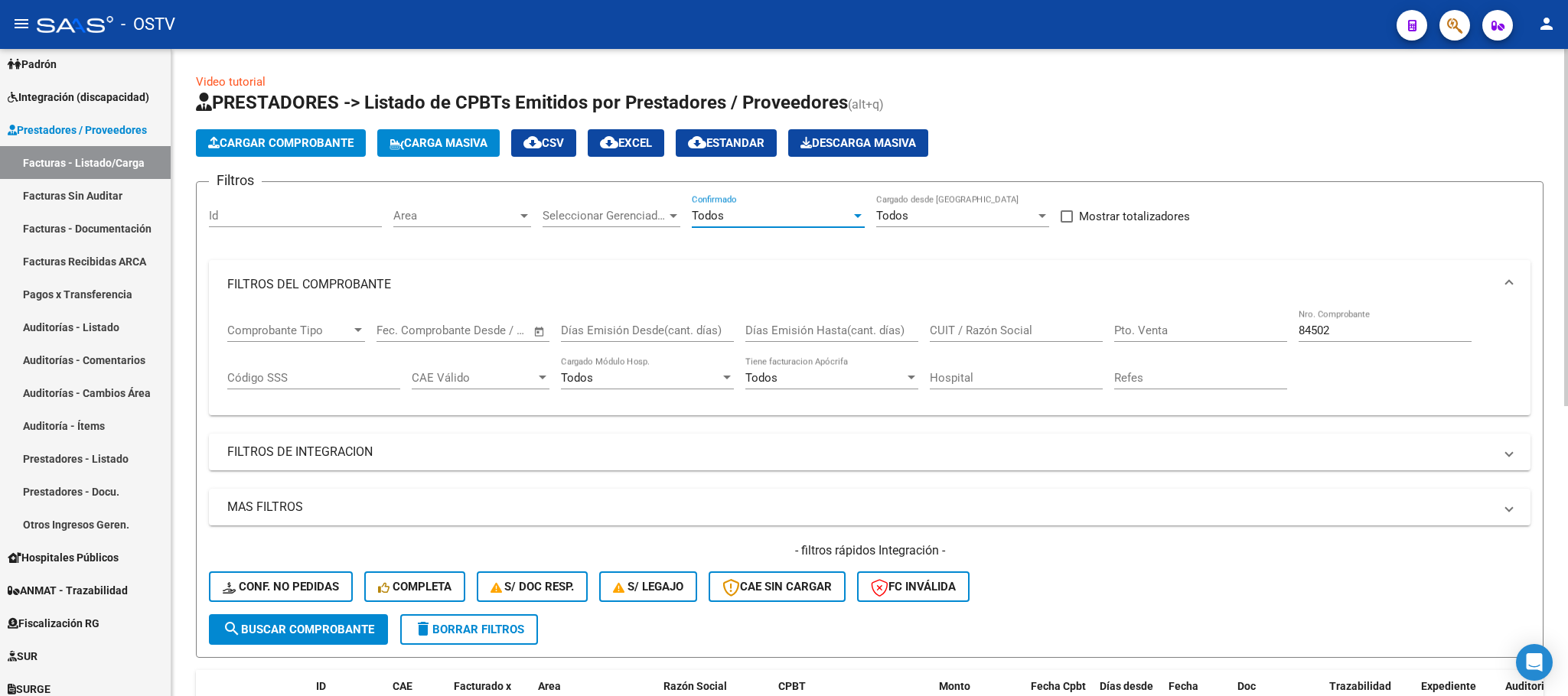
click at [338, 629] on span "search Buscar Comprobante" at bounding box center [299, 629] width 151 height 14
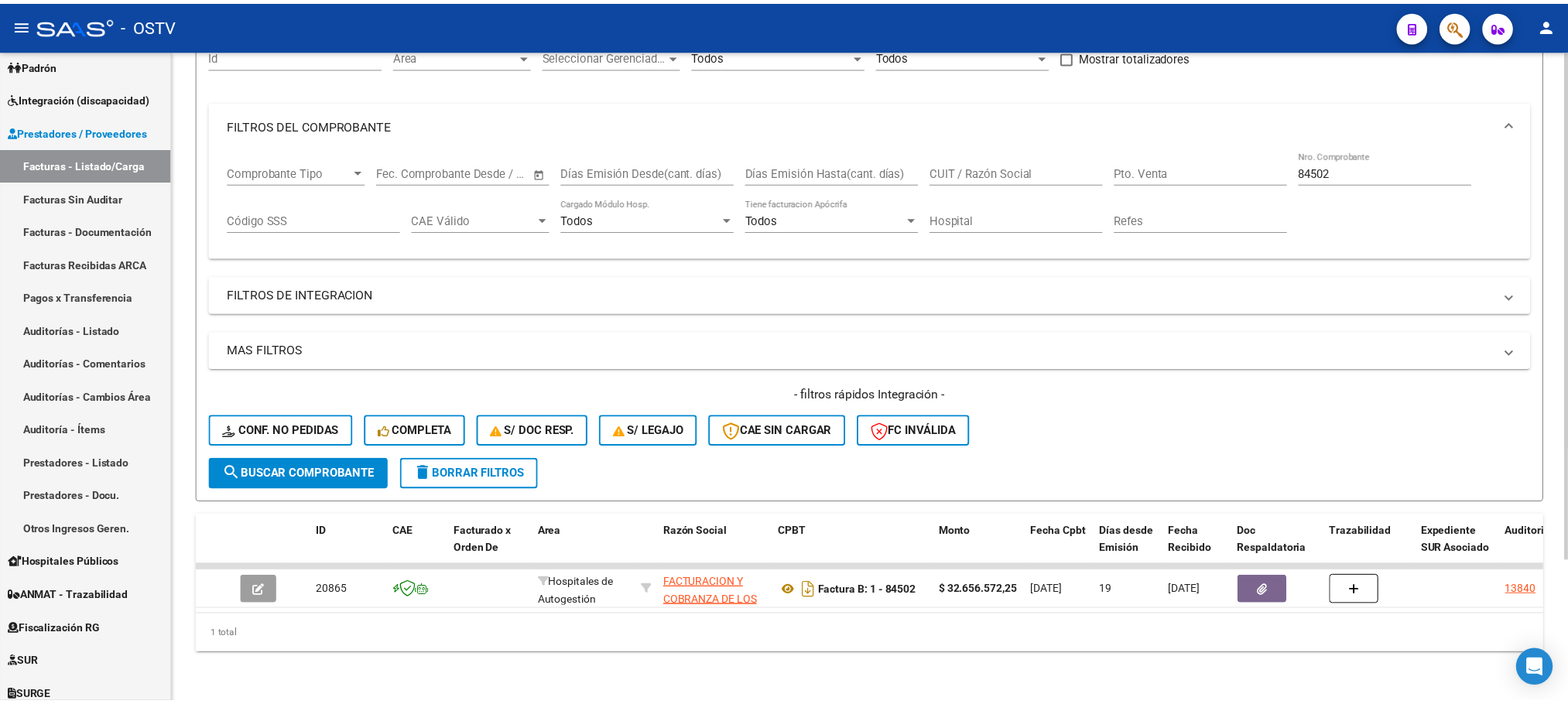
scroll to position [181, 0]
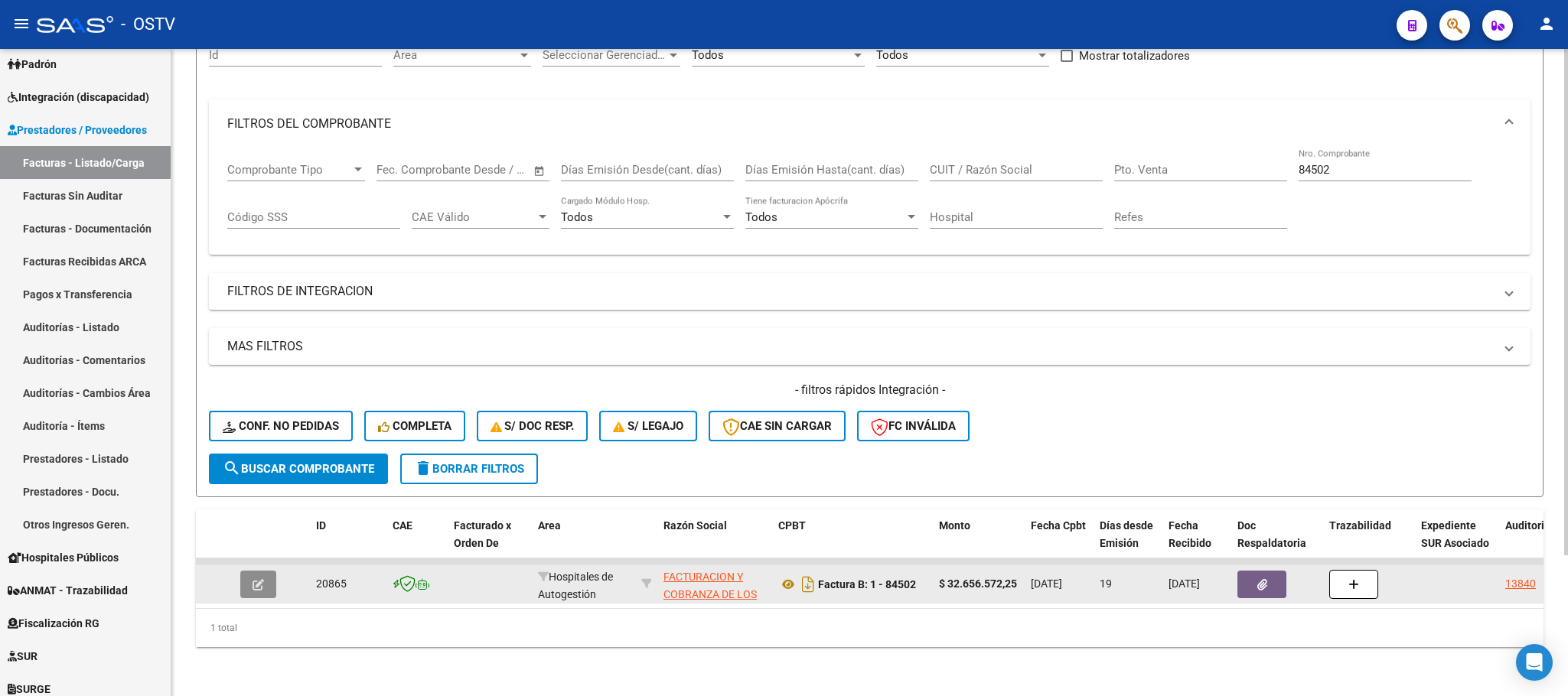
click at [262, 579] on icon "button" at bounding box center [258, 585] width 11 height 11
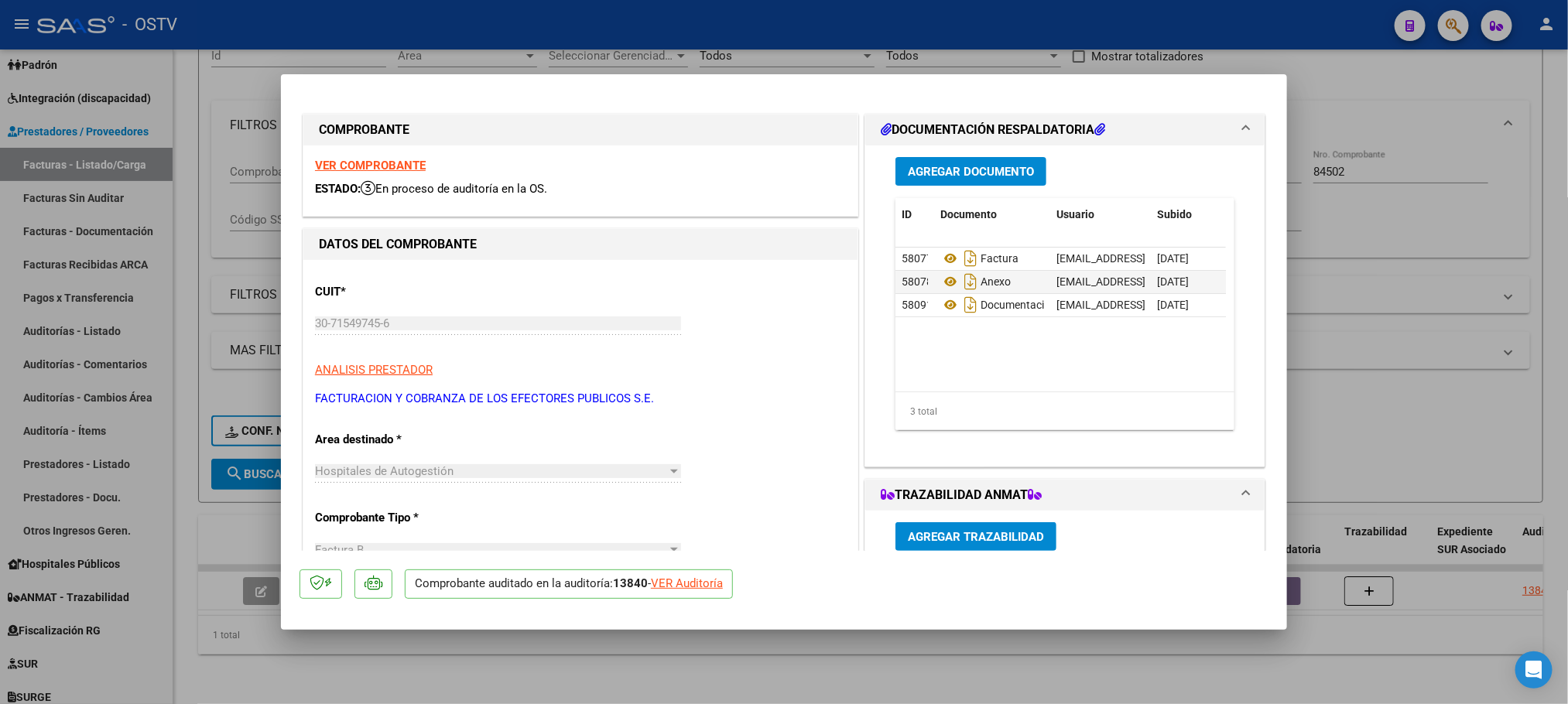
click at [688, 584] on div "VER Auditoría" at bounding box center [687, 584] width 72 height 18
type input "$ 0,00"
